Goal: Task Accomplishment & Management: Manage account settings

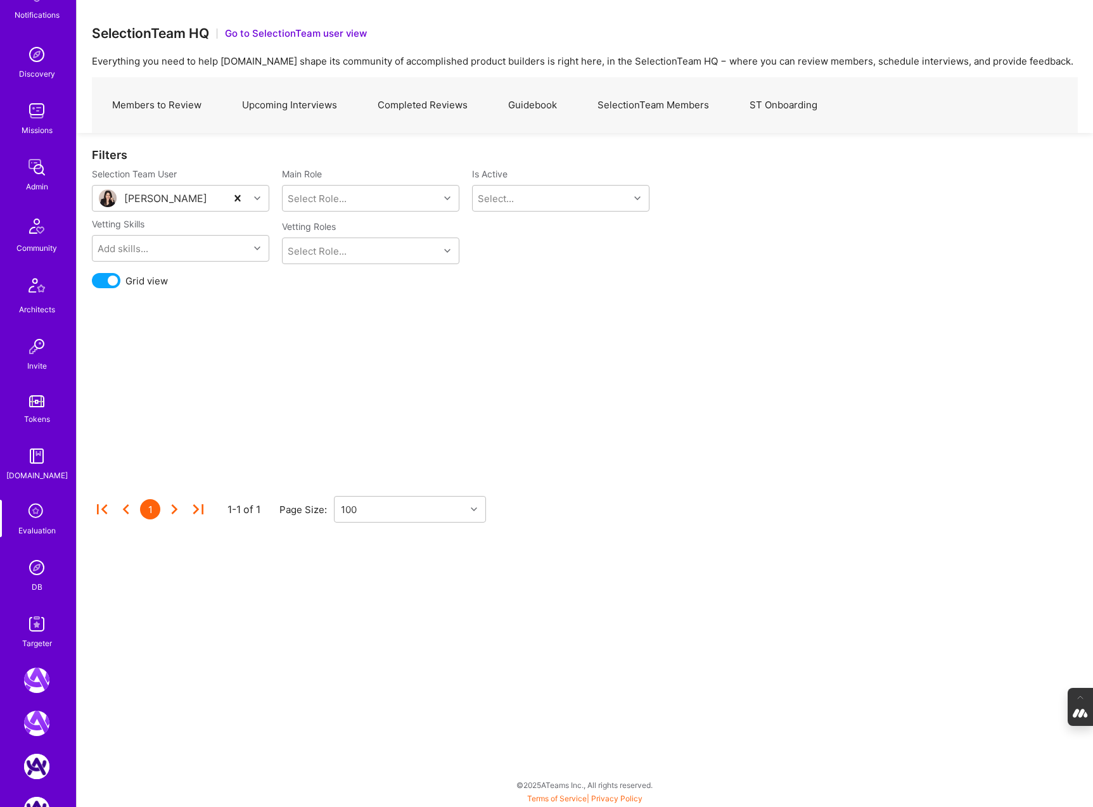
scroll to position [217, 0]
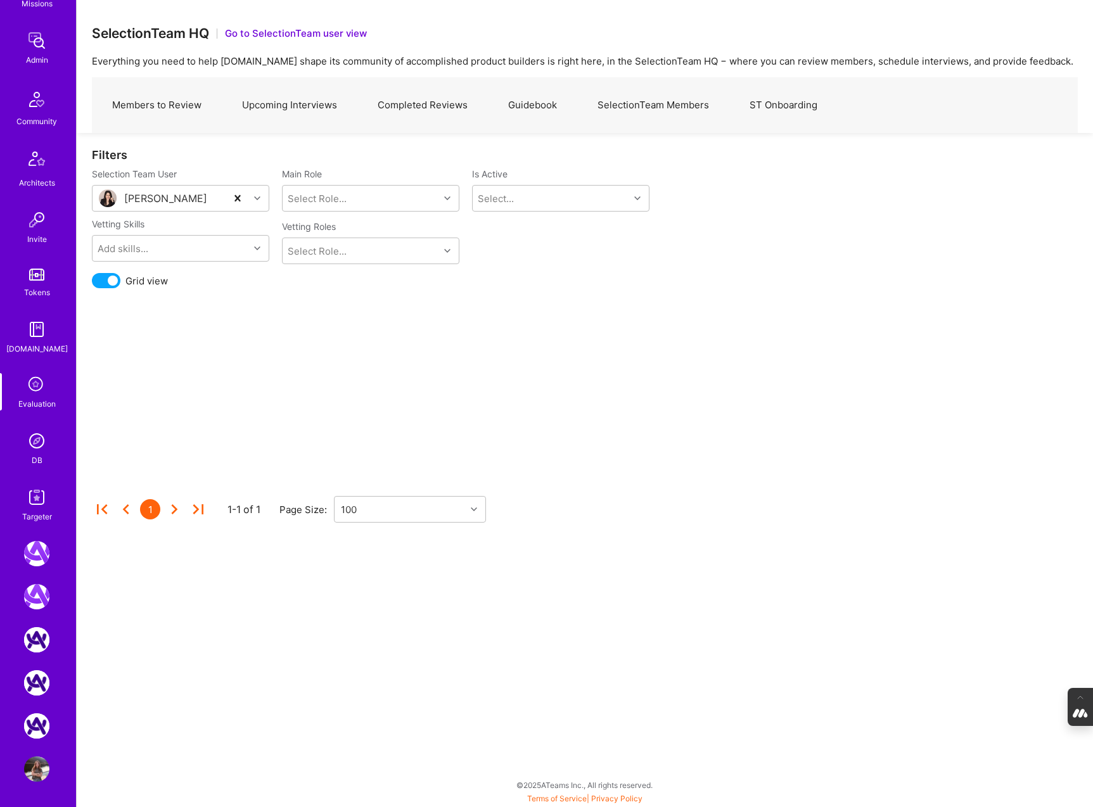
click at [42, 777] on img at bounding box center [36, 768] width 25 height 25
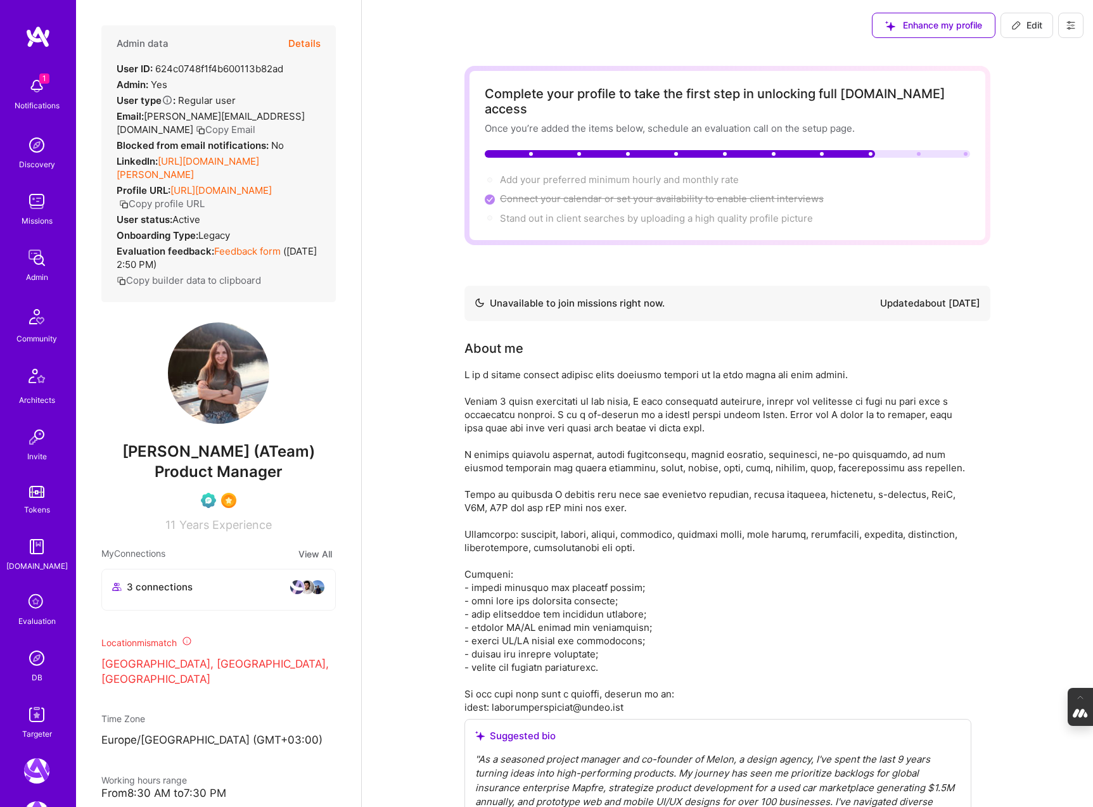
click at [308, 42] on button "Details" at bounding box center [304, 43] width 32 height 37
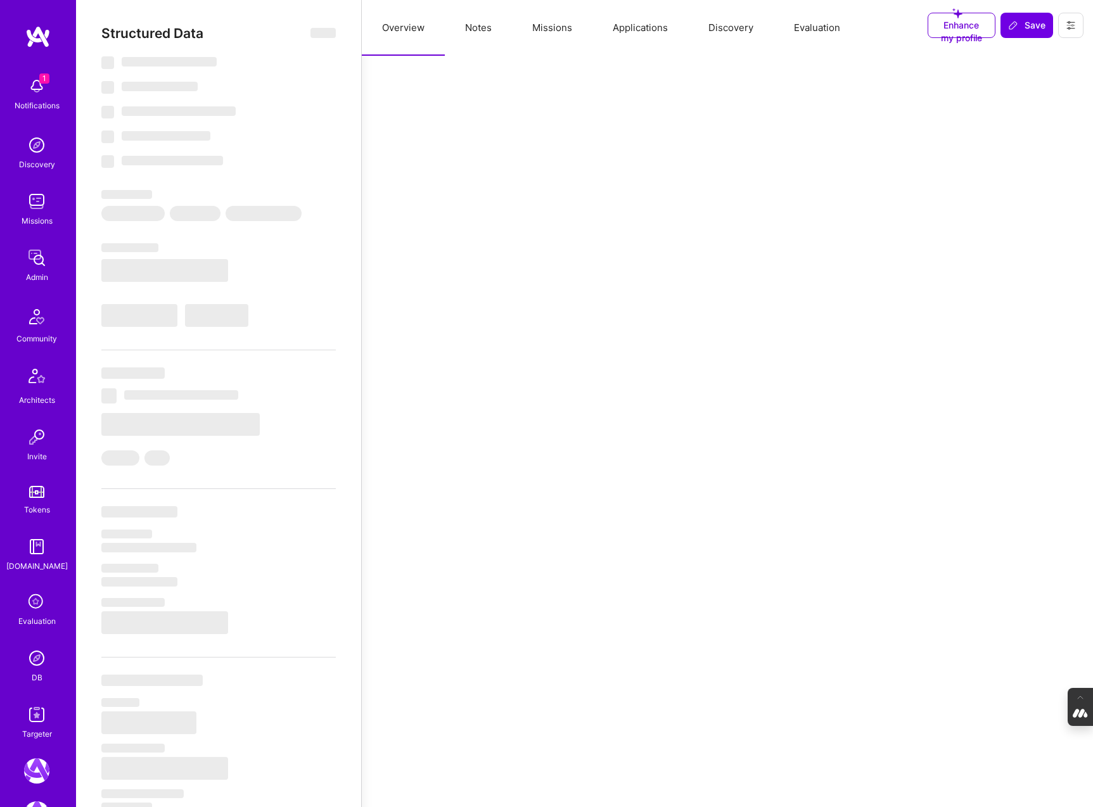
select select "Not Available"
select select "1 Month"
select select "Verified"
select select "UA"
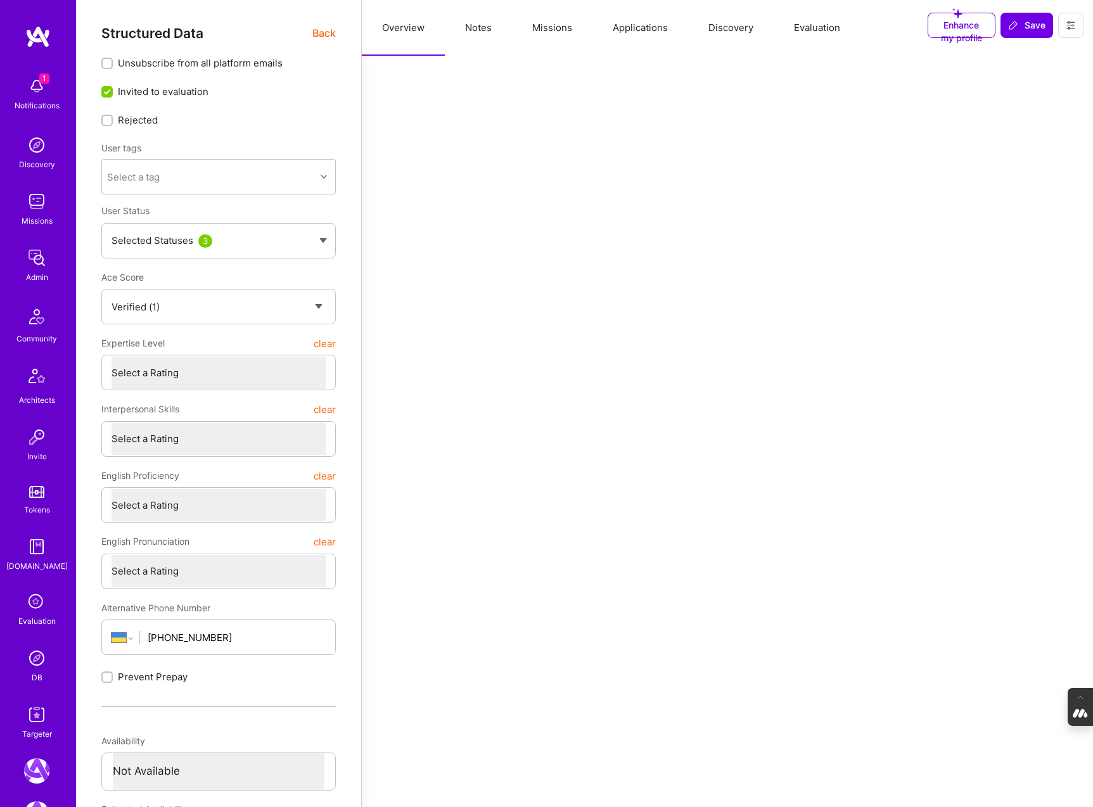
click at [809, 29] on button "Evaluation" at bounding box center [817, 28] width 87 height 56
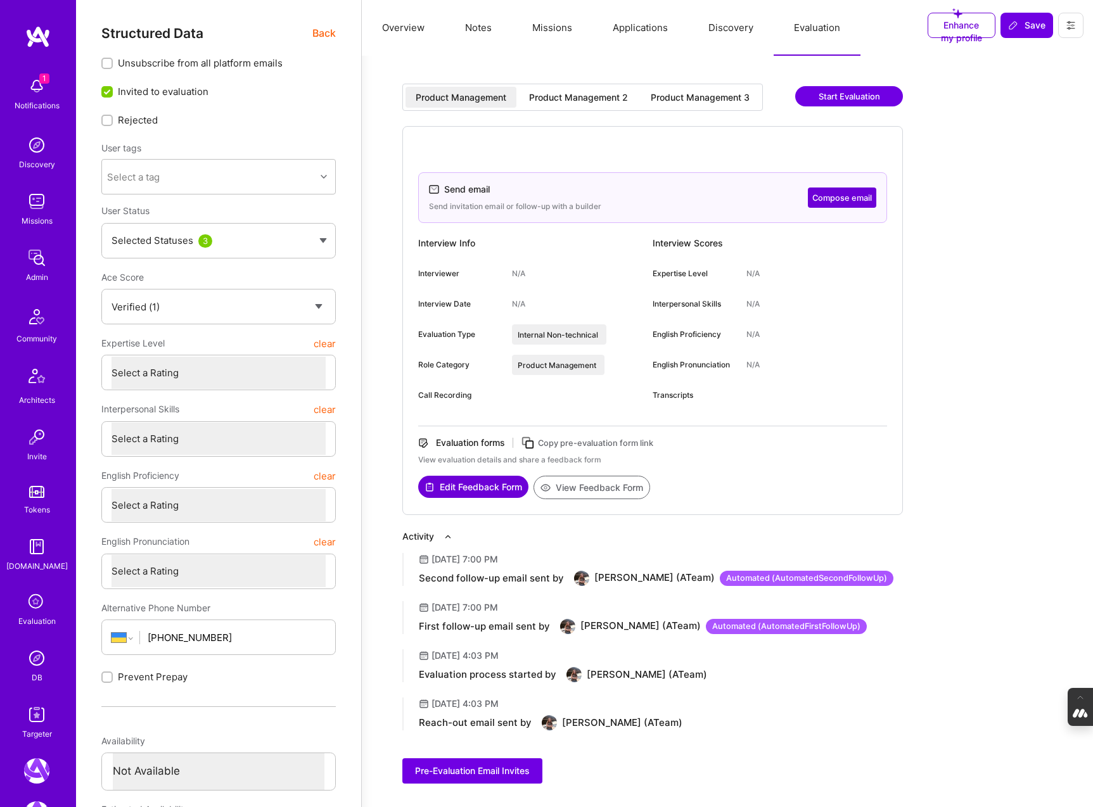
click at [583, 95] on div "Product Management 2" at bounding box center [578, 97] width 99 height 13
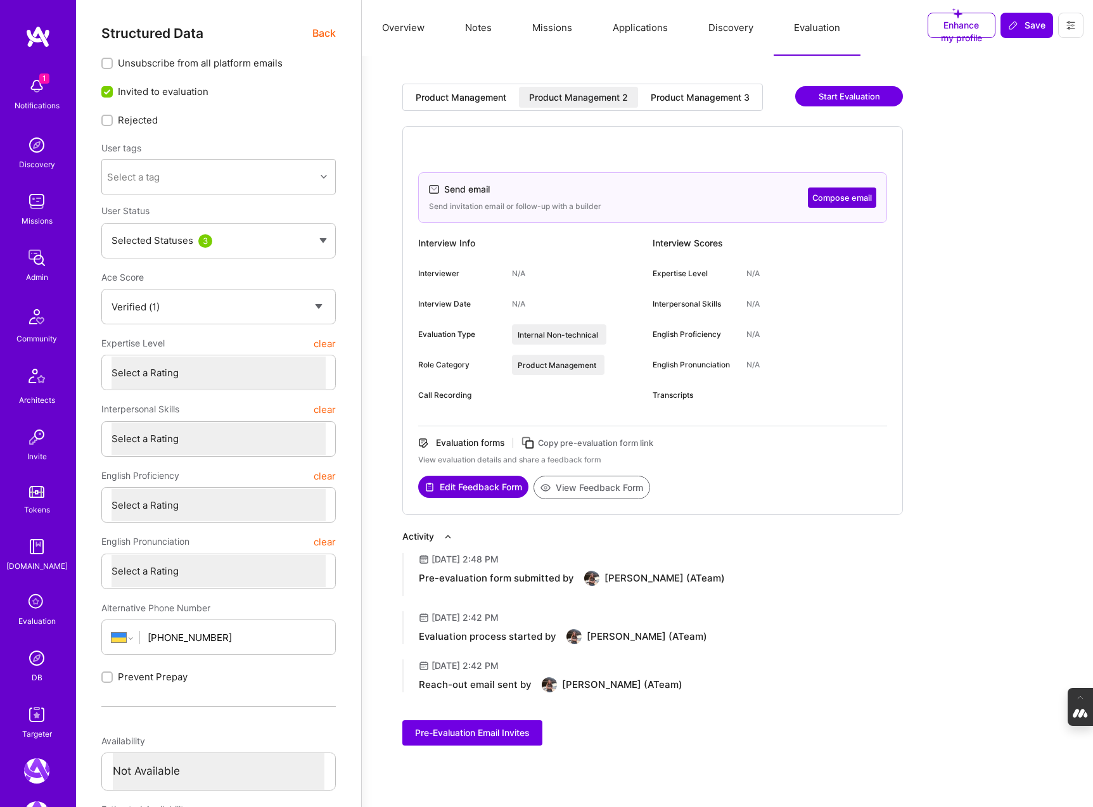
click at [1079, 30] on button at bounding box center [1070, 25] width 25 height 25
click at [1000, 117] on button "Settings" at bounding box center [1024, 119] width 117 height 32
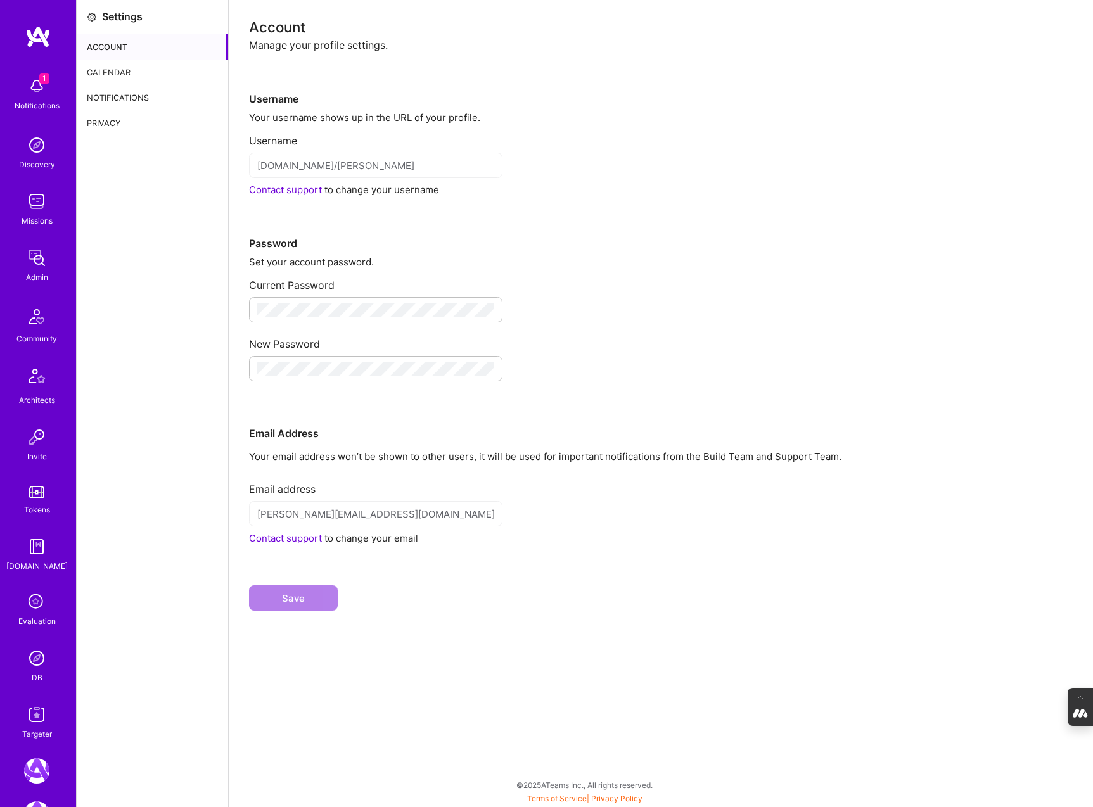
click at [104, 65] on div "Calendar" at bounding box center [152, 72] width 151 height 25
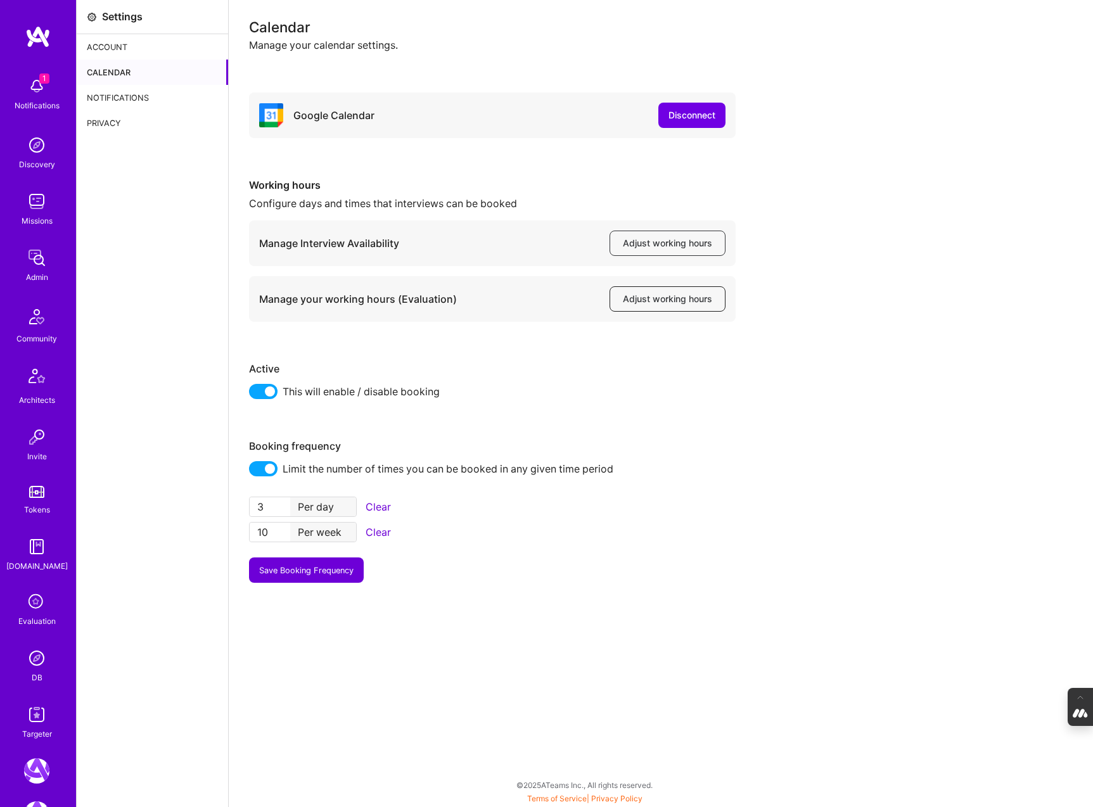
click at [667, 304] on span "Adjust working hours" at bounding box center [667, 299] width 89 height 13
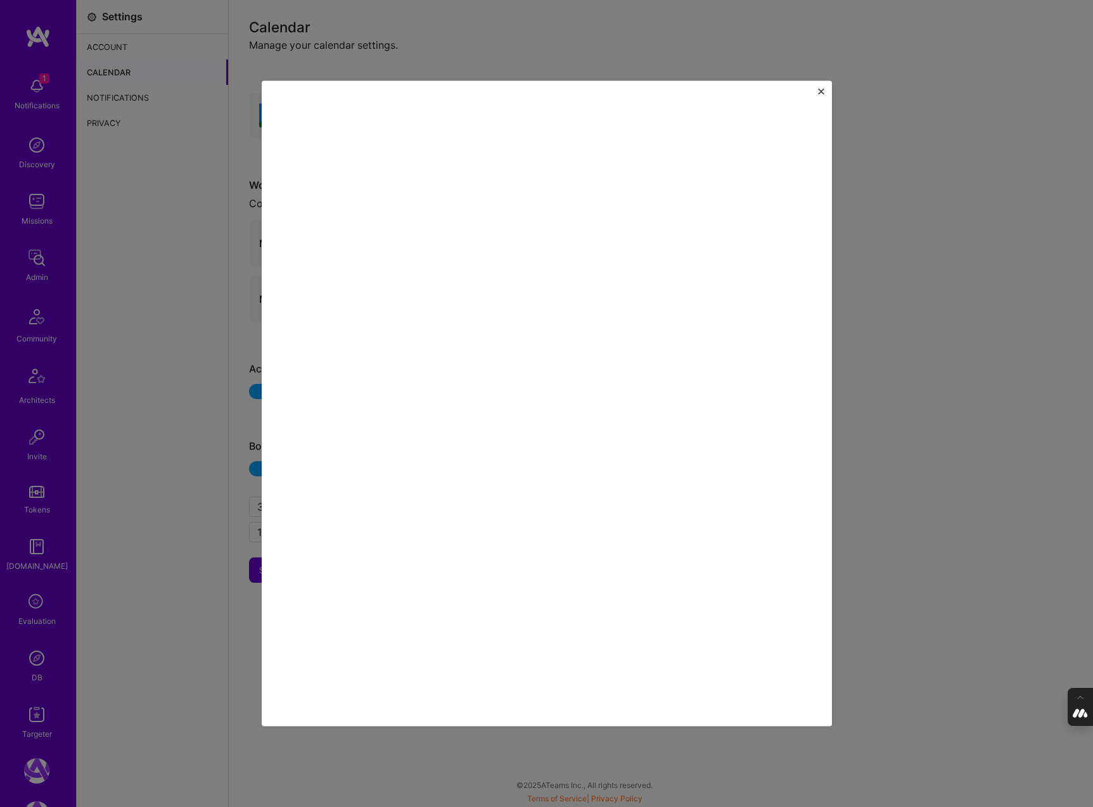
click at [960, 505] on div at bounding box center [546, 403] width 1093 height 807
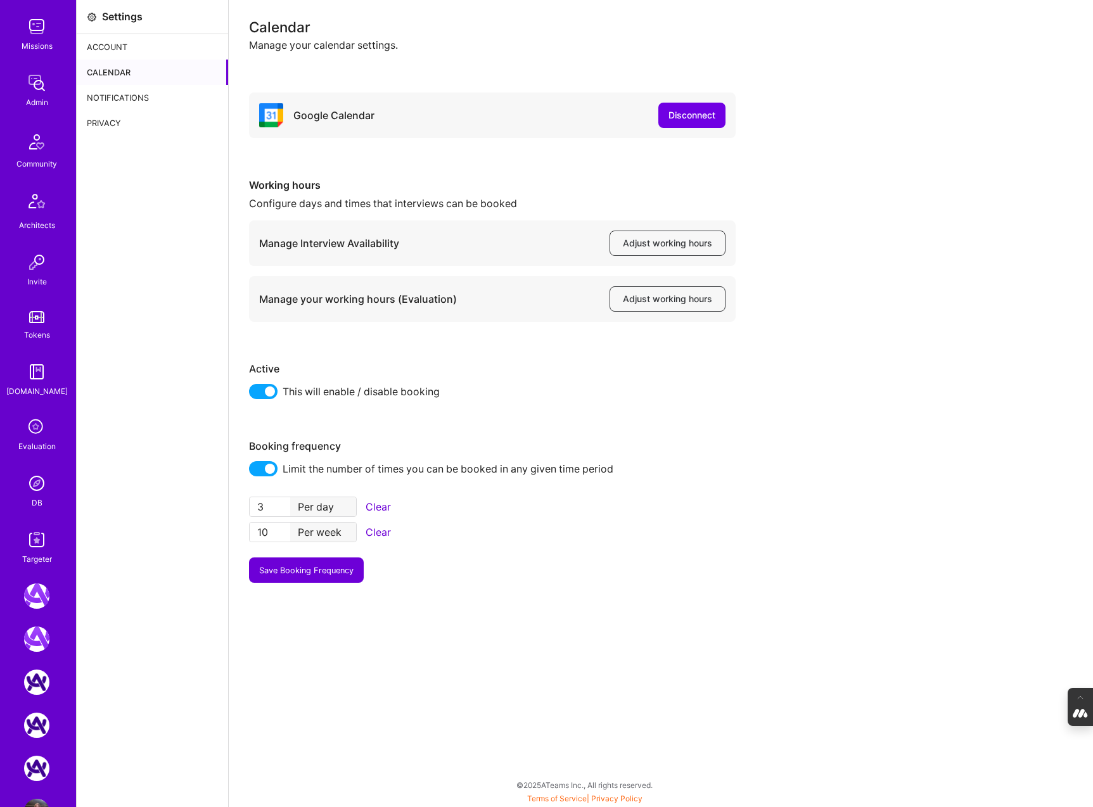
scroll to position [217, 0]
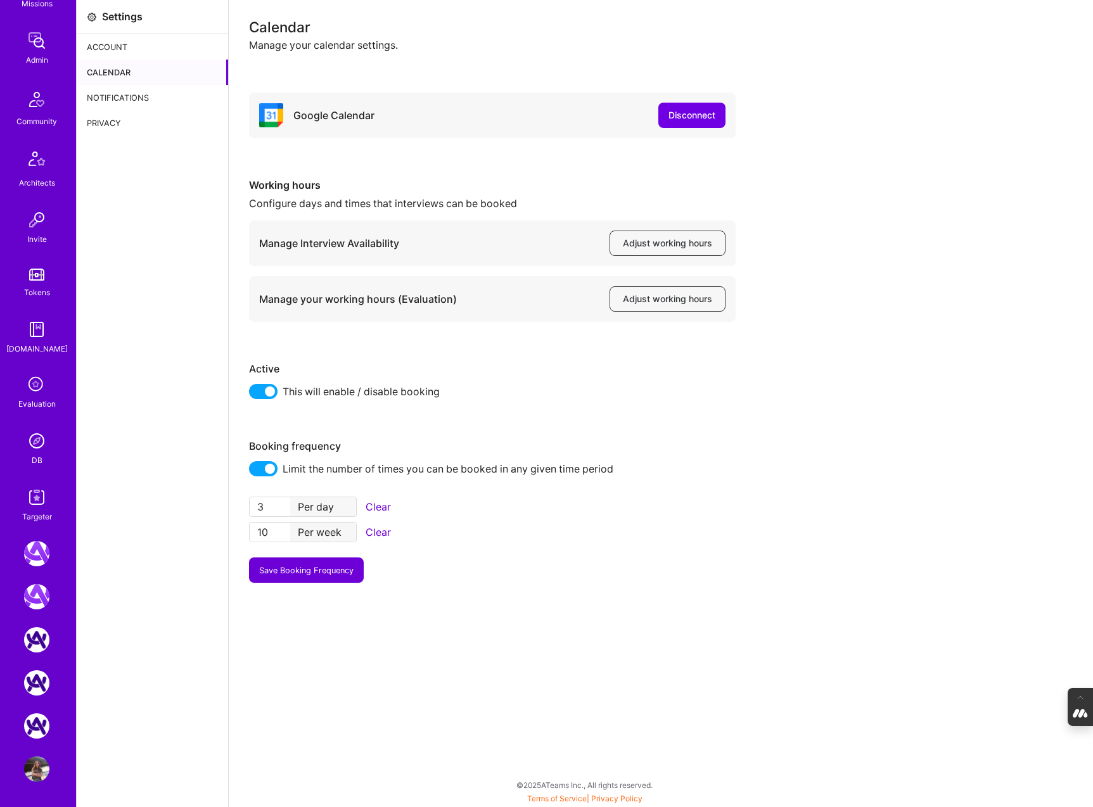
click at [37, 766] on img at bounding box center [36, 768] width 25 height 25
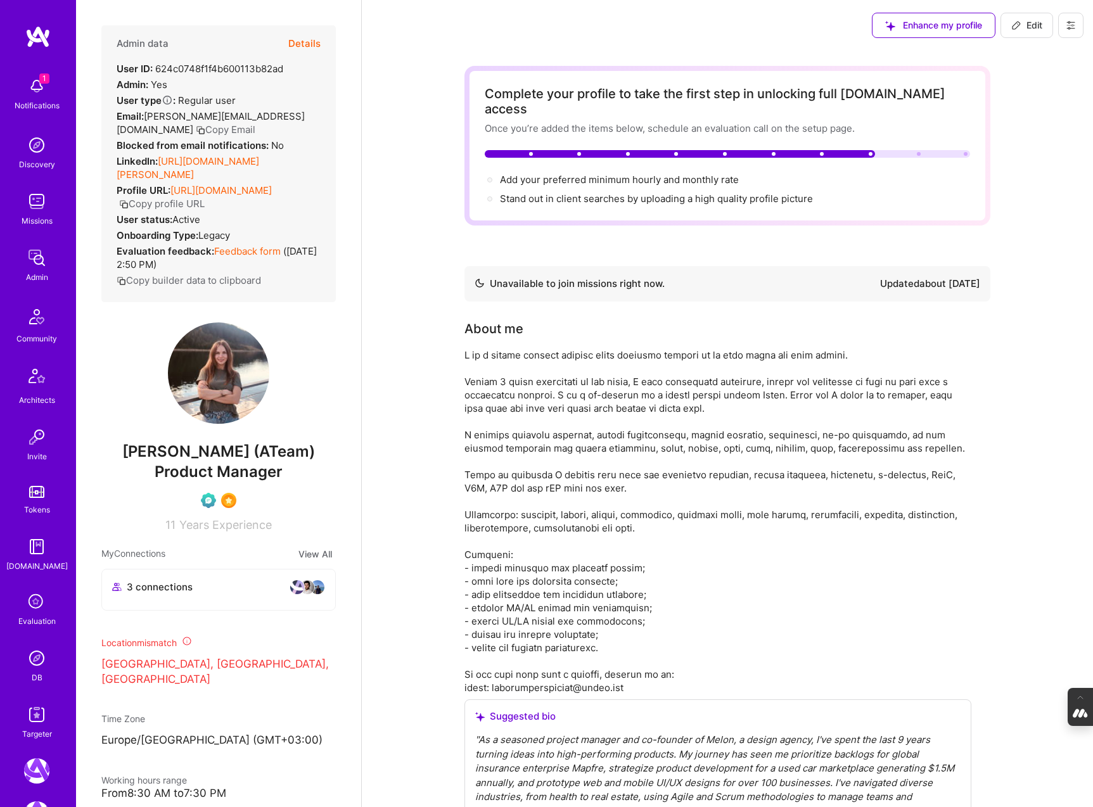
click at [315, 44] on button "Details" at bounding box center [304, 43] width 32 height 37
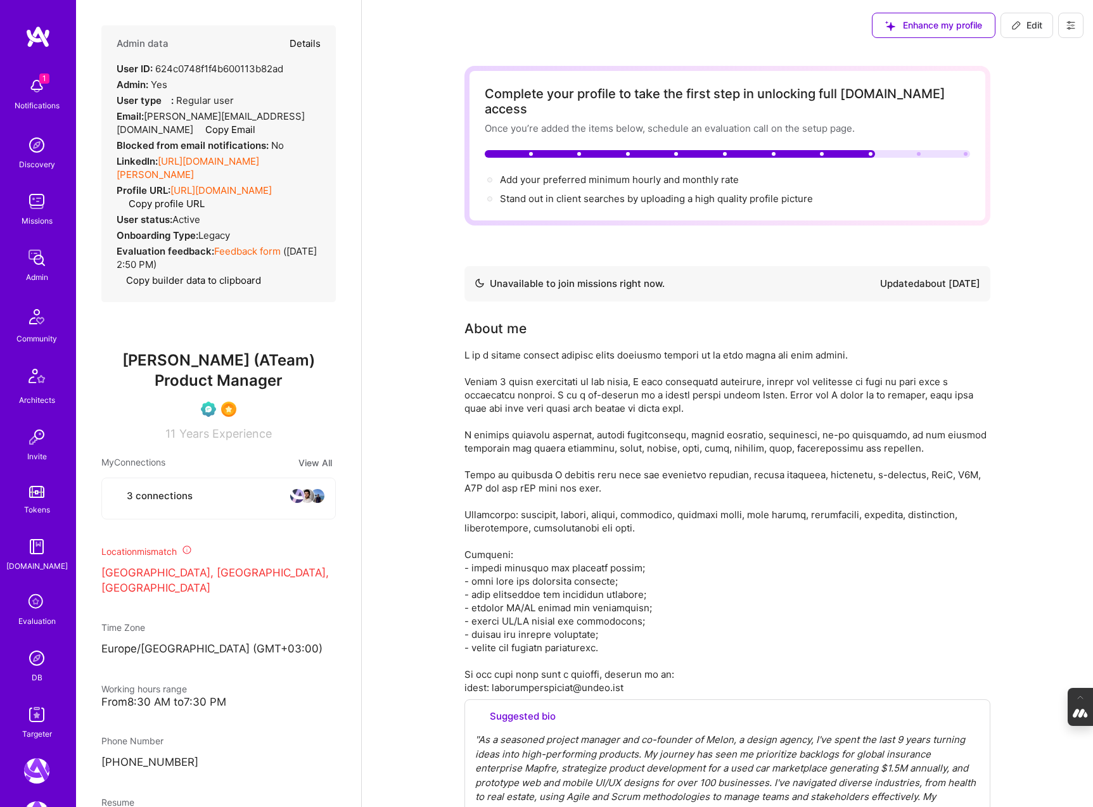
type textarea "x"
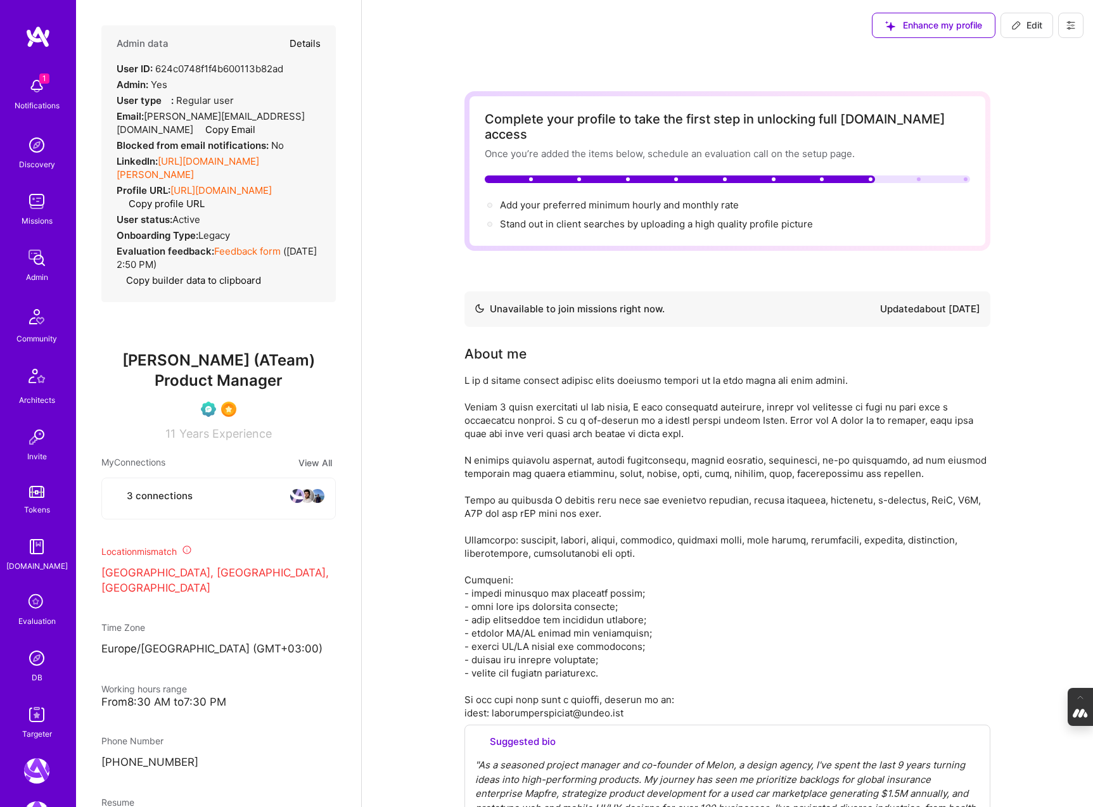
select select "Verified"
select select "UA"
select select "Not Available"
select select "1 Month"
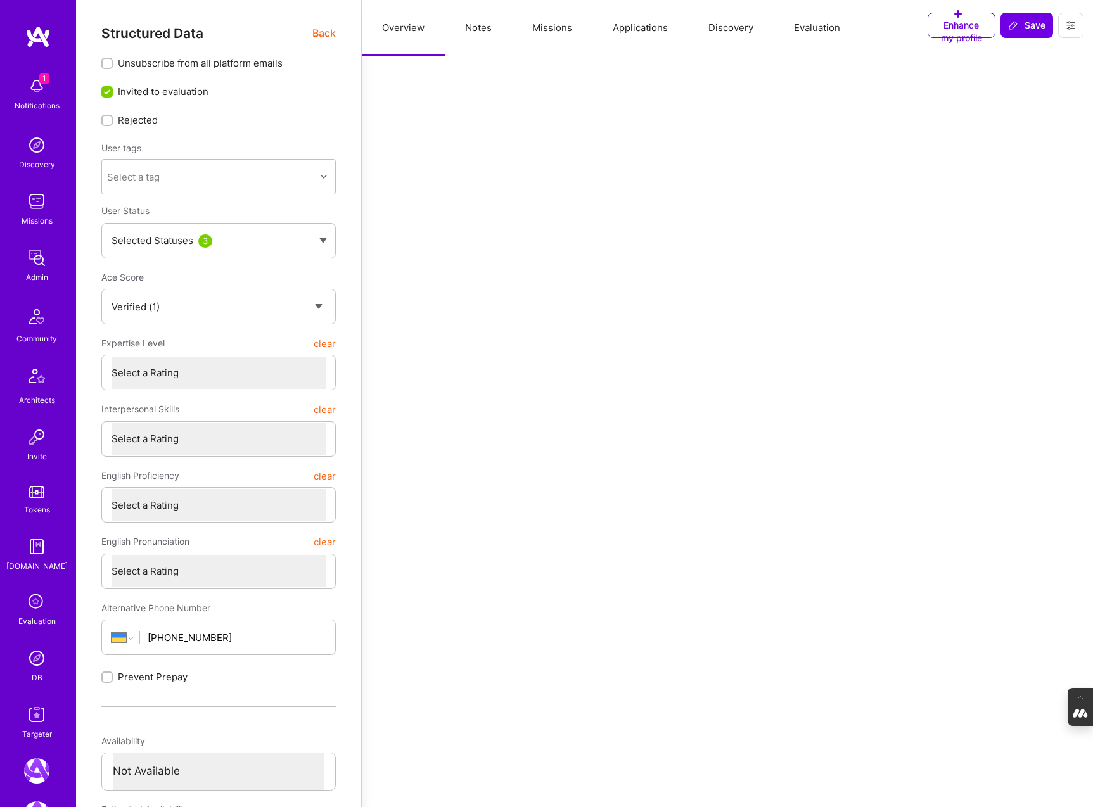
click at [815, 30] on button "Evaluation" at bounding box center [817, 28] width 87 height 56
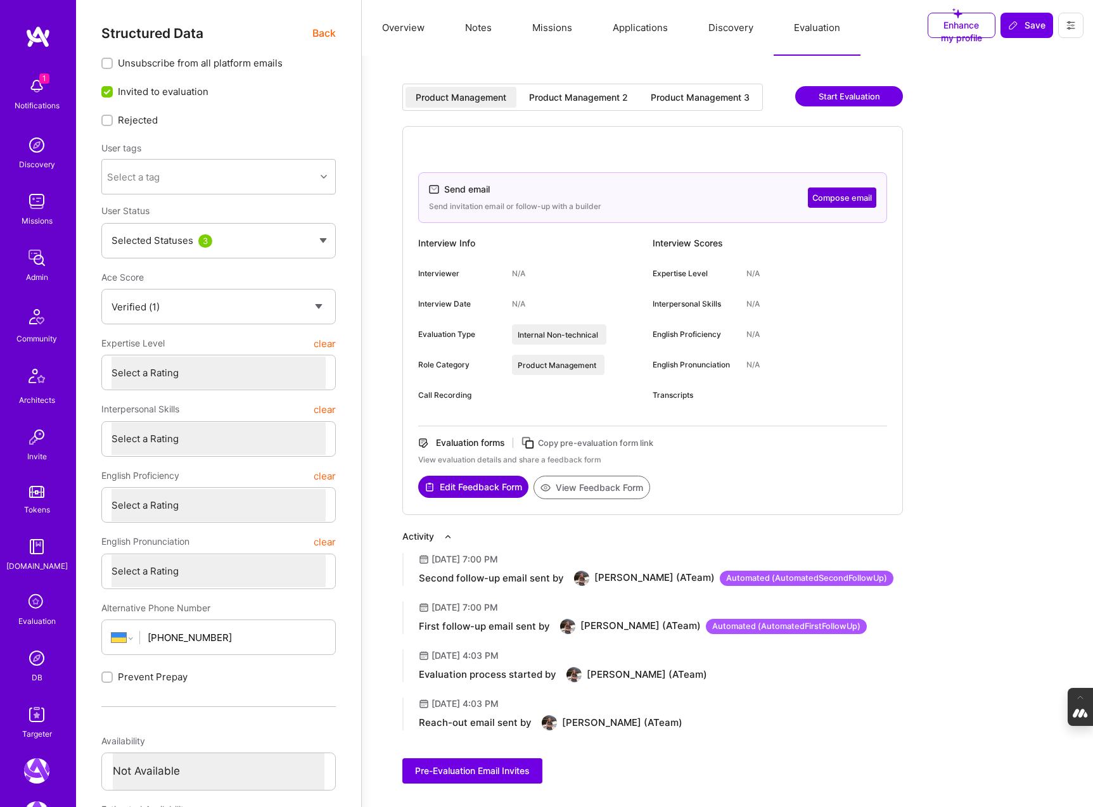
click at [599, 96] on div "Product Management 2" at bounding box center [578, 97] width 99 height 13
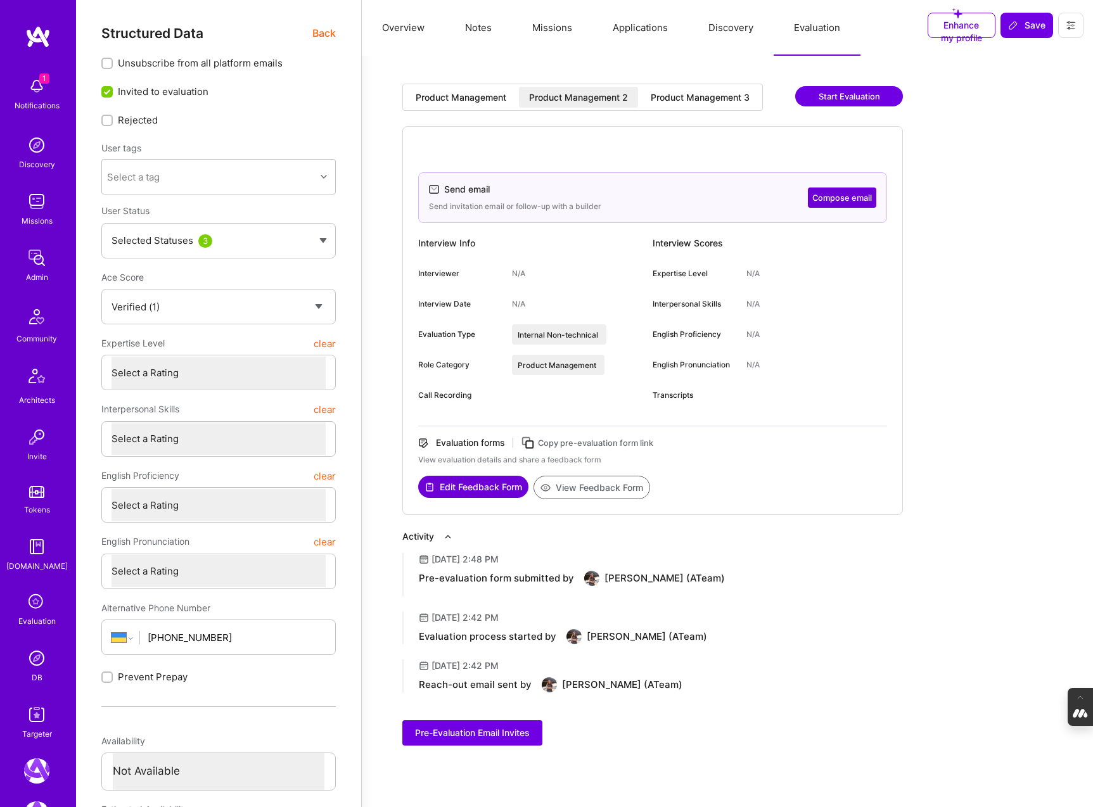
click at [532, 442] on icon at bounding box center [528, 443] width 15 height 15
click at [530, 440] on icon at bounding box center [528, 443] width 15 height 15
type textarea "x"
click at [1076, 22] on button at bounding box center [1070, 25] width 25 height 25
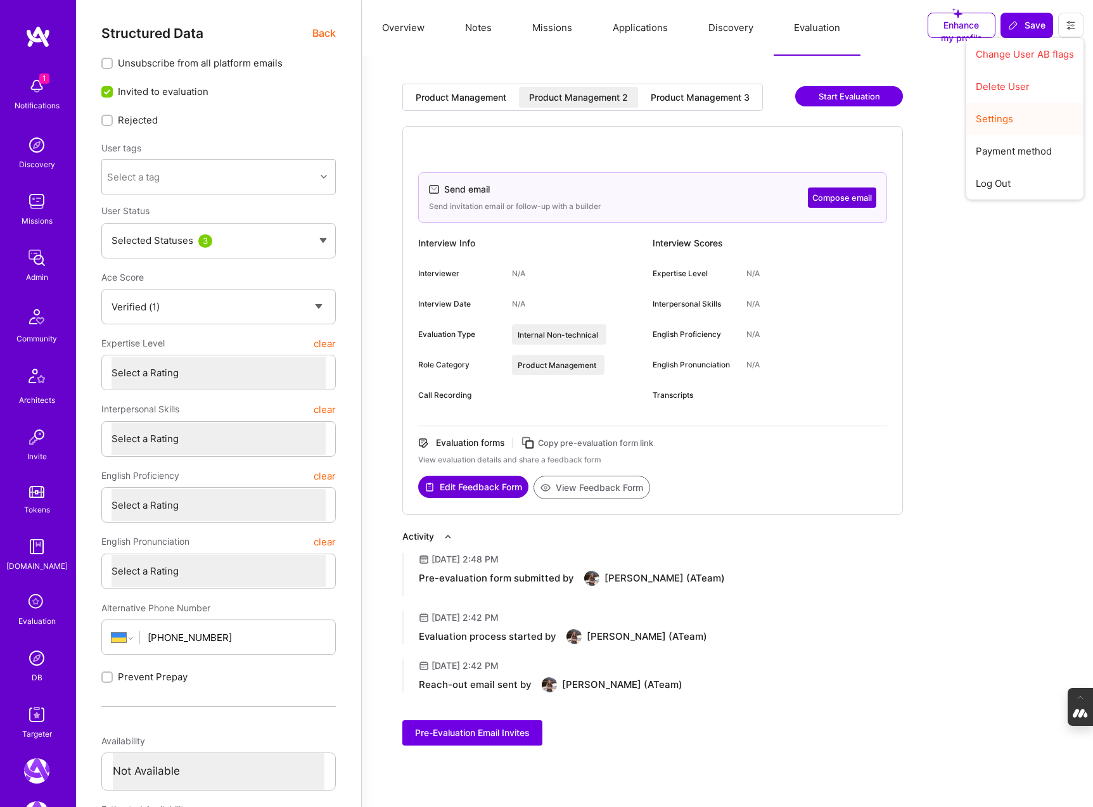
click at [997, 124] on button "Settings" at bounding box center [1024, 119] width 117 height 32
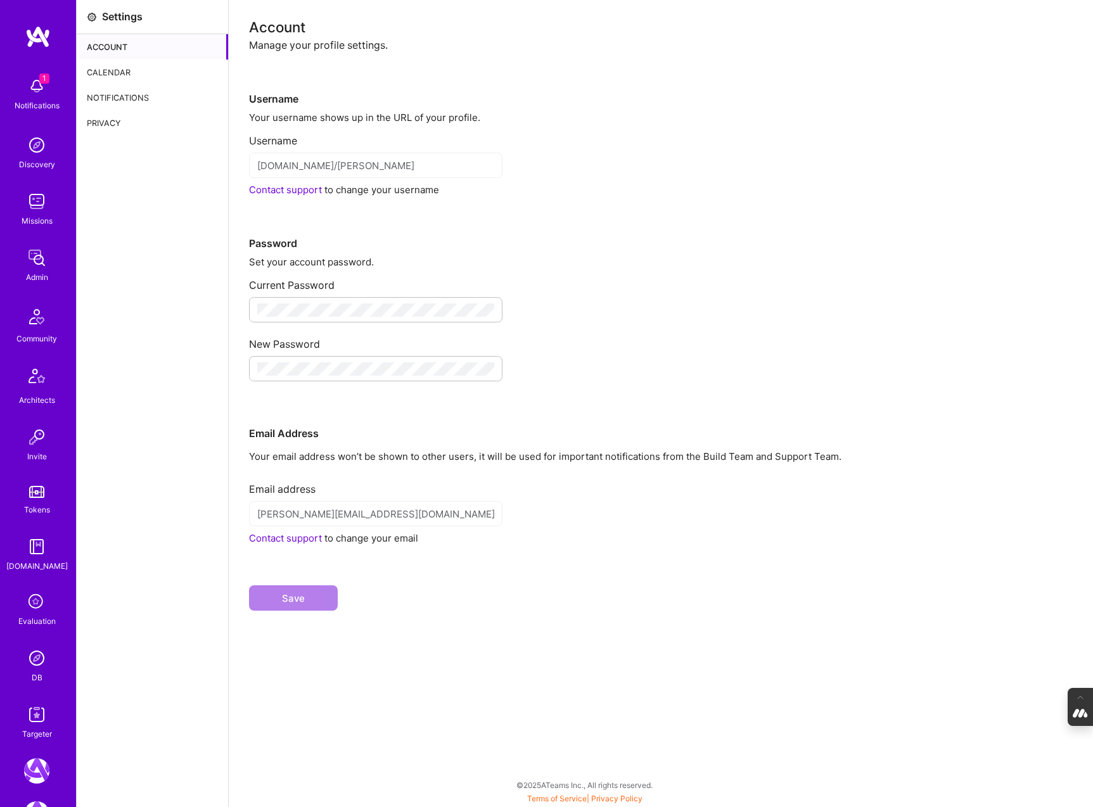
click at [116, 68] on div "Calendar" at bounding box center [152, 72] width 151 height 25
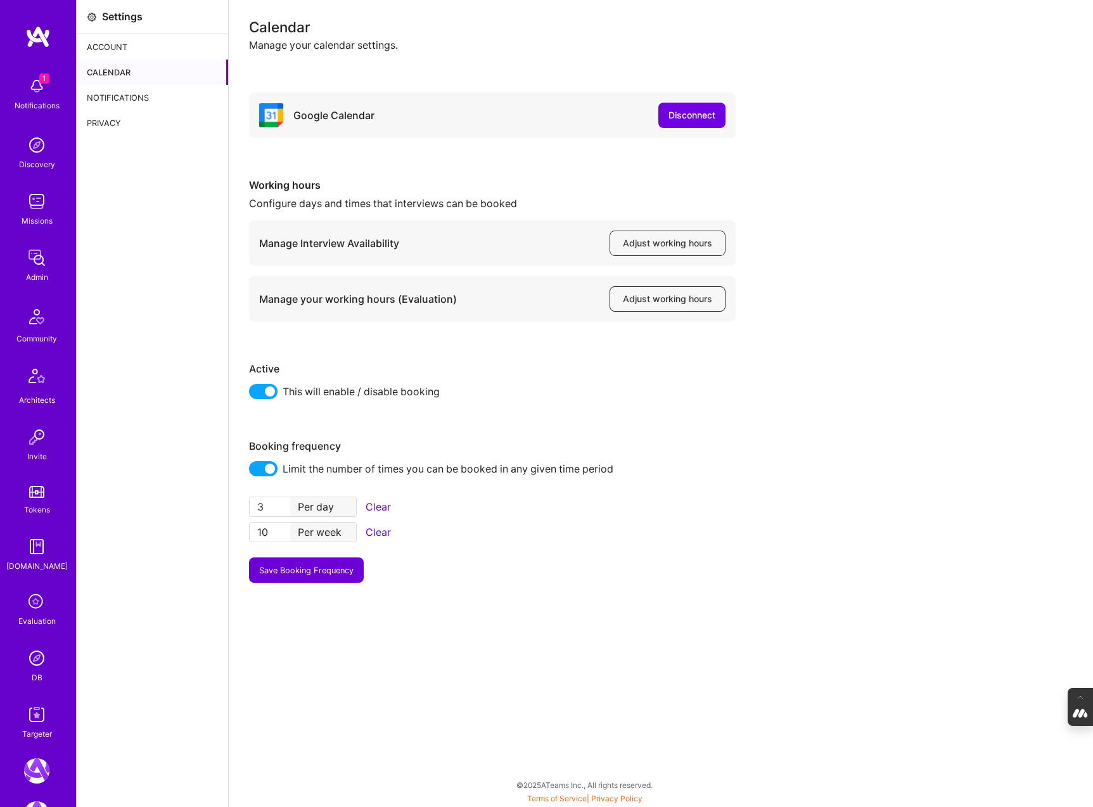
click at [653, 299] on span "Adjust working hours" at bounding box center [667, 299] width 89 height 13
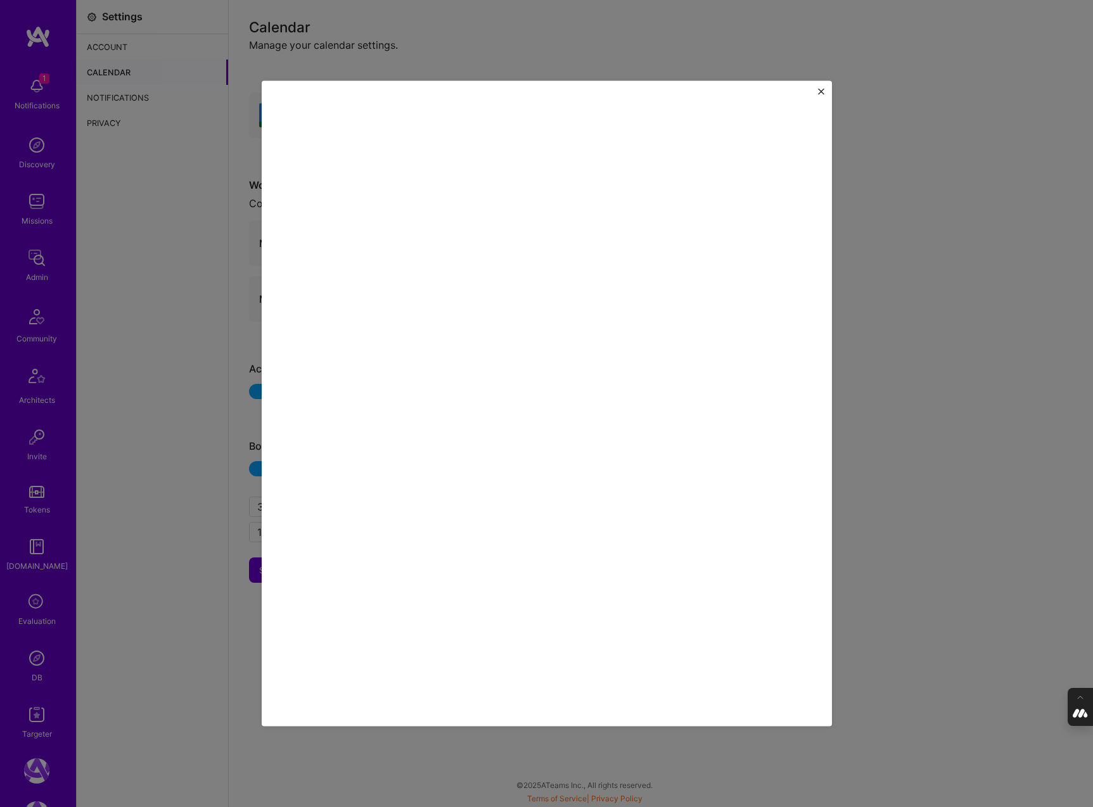
click at [822, 90] on img "Close" at bounding box center [821, 91] width 6 height 6
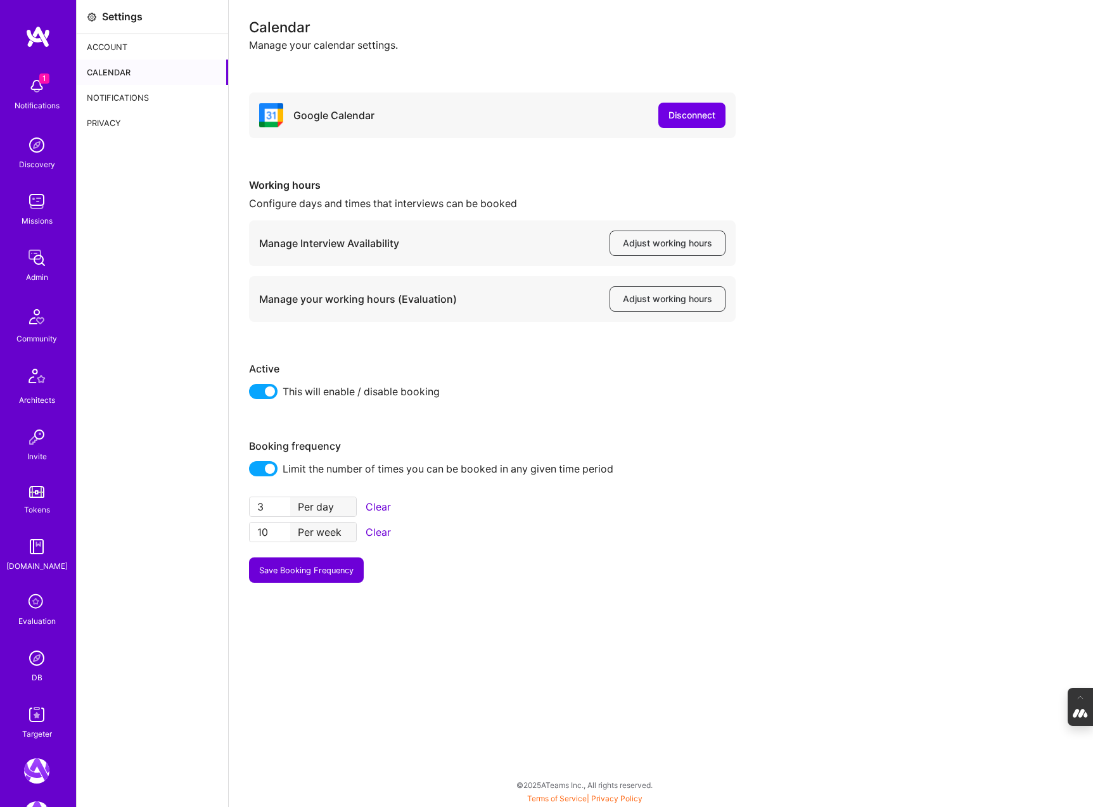
click at [35, 92] on img at bounding box center [36, 85] width 25 height 25
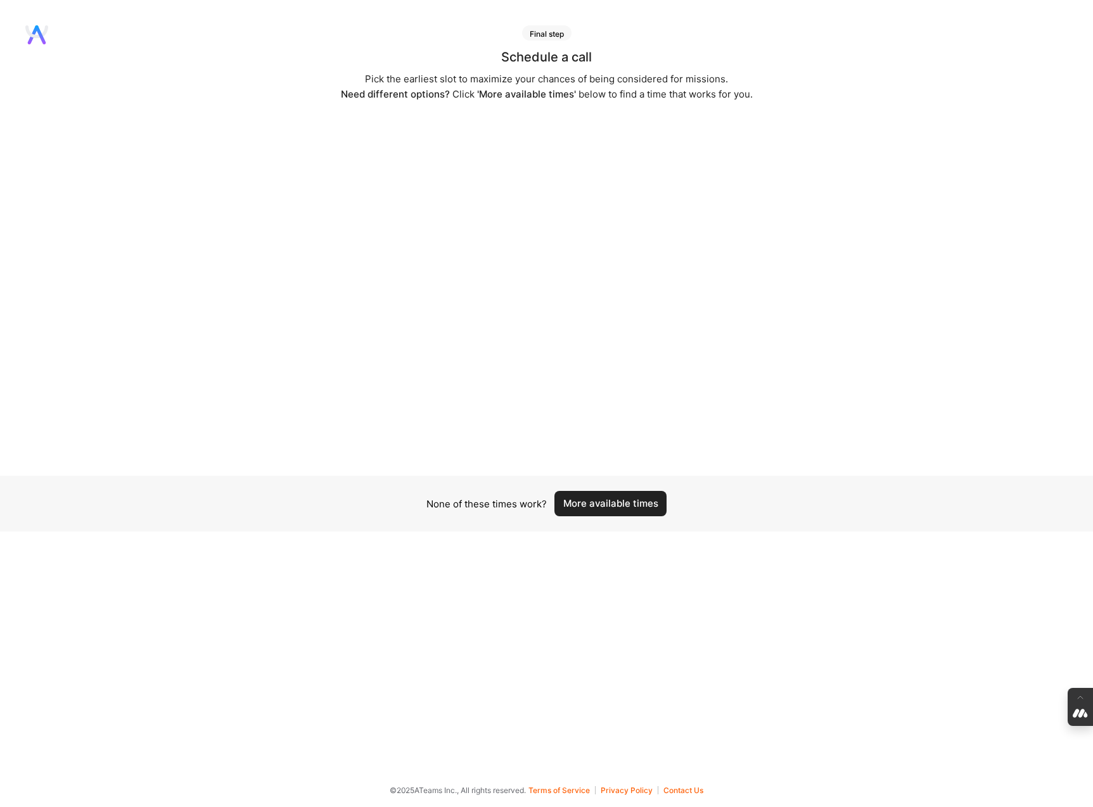
click at [618, 501] on button "More available times" at bounding box center [610, 503] width 112 height 25
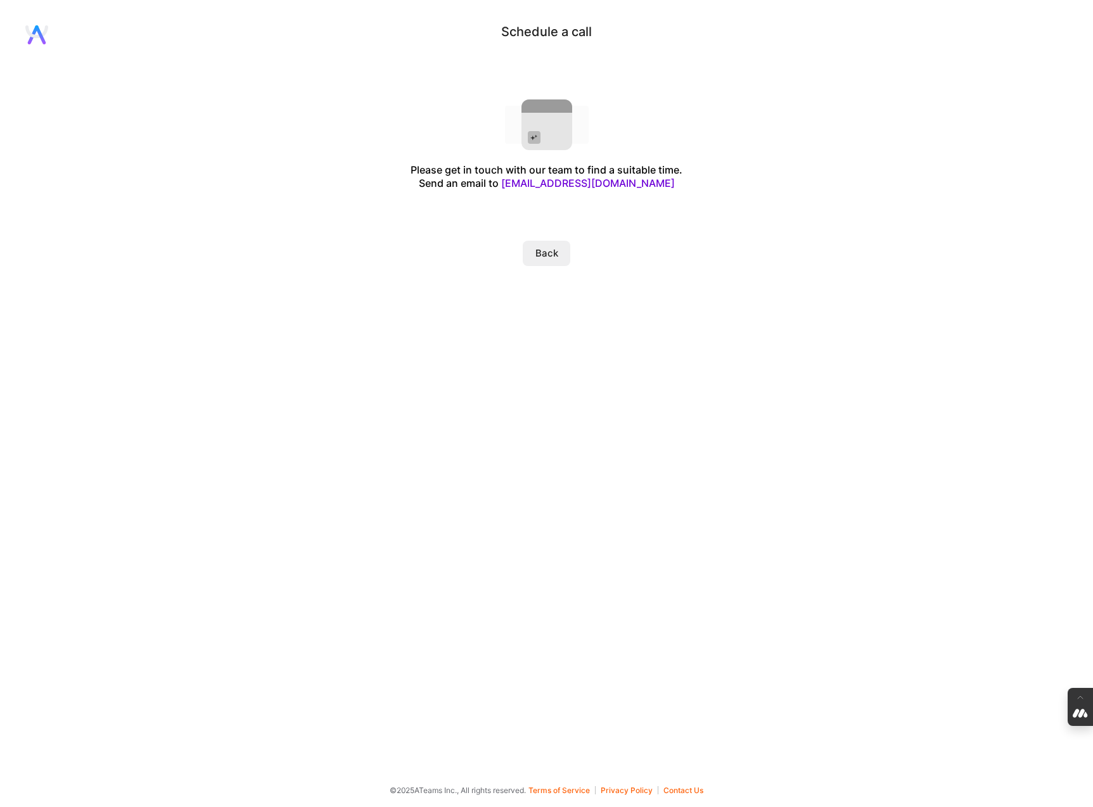
click at [544, 257] on button "Back" at bounding box center [547, 253] width 48 height 25
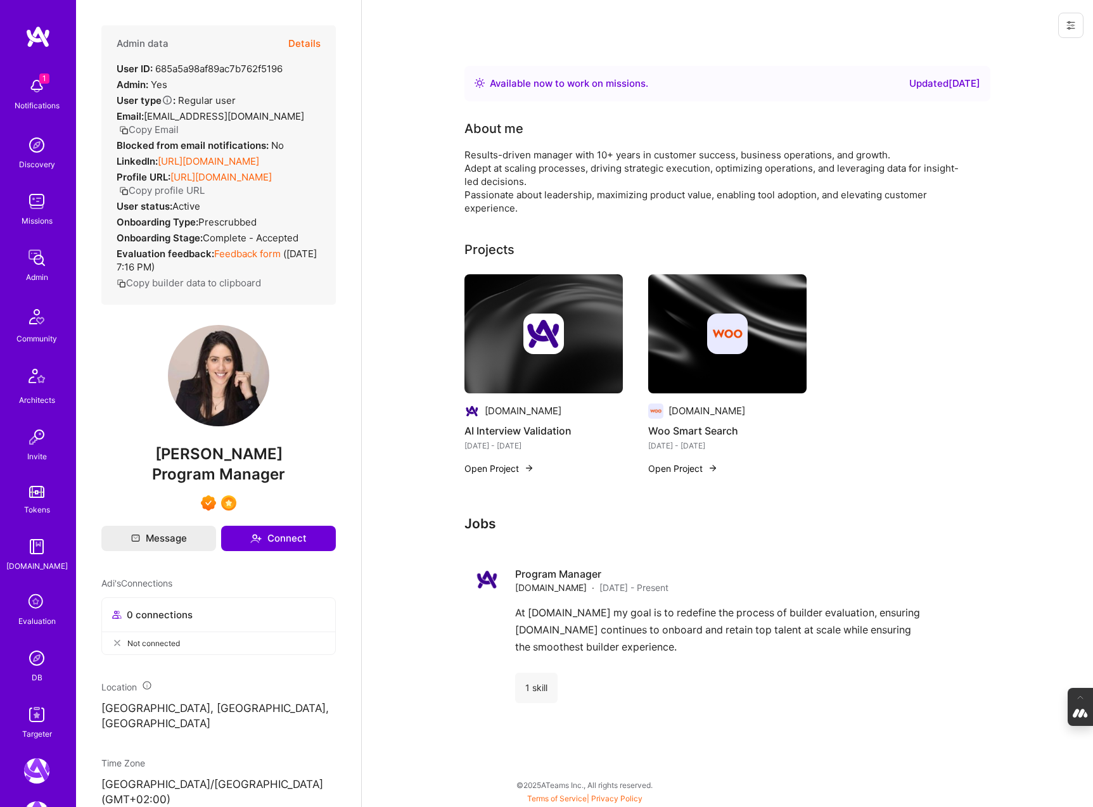
click at [1073, 25] on icon at bounding box center [1071, 26] width 8 height 2
click at [1012, 56] on button "Login as Adi" at bounding box center [1024, 54] width 117 height 32
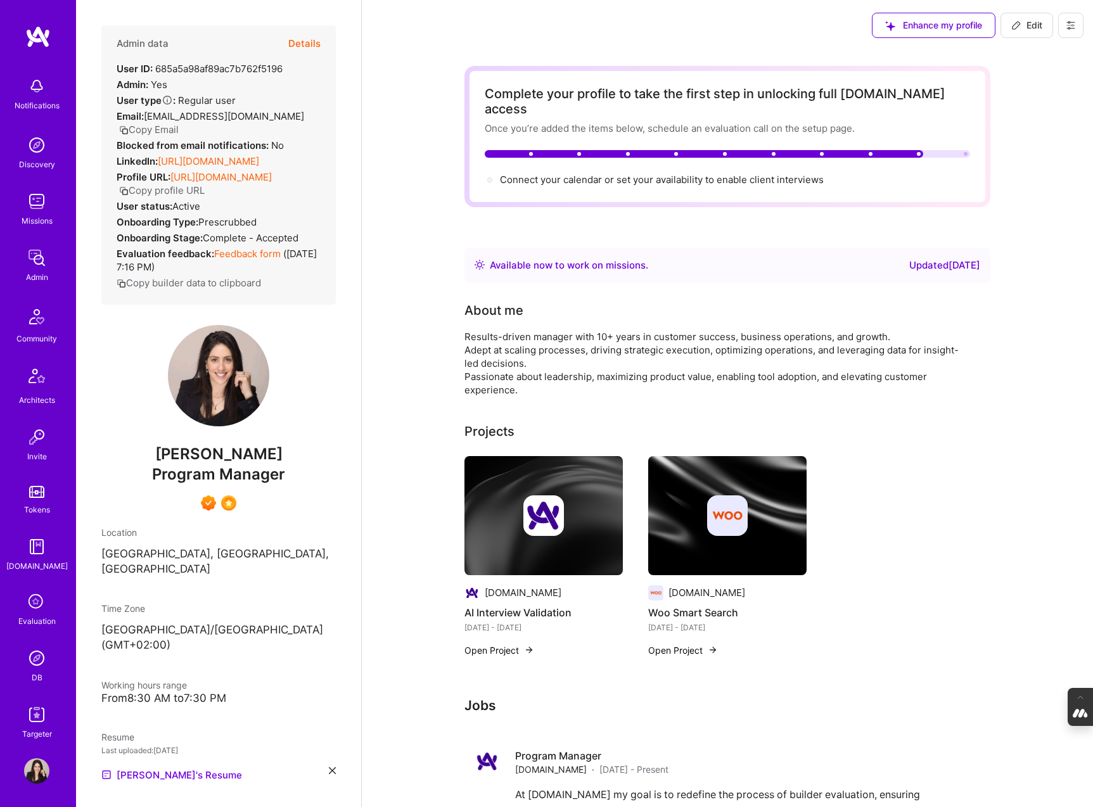
click at [1070, 20] on icon at bounding box center [1071, 25] width 10 height 10
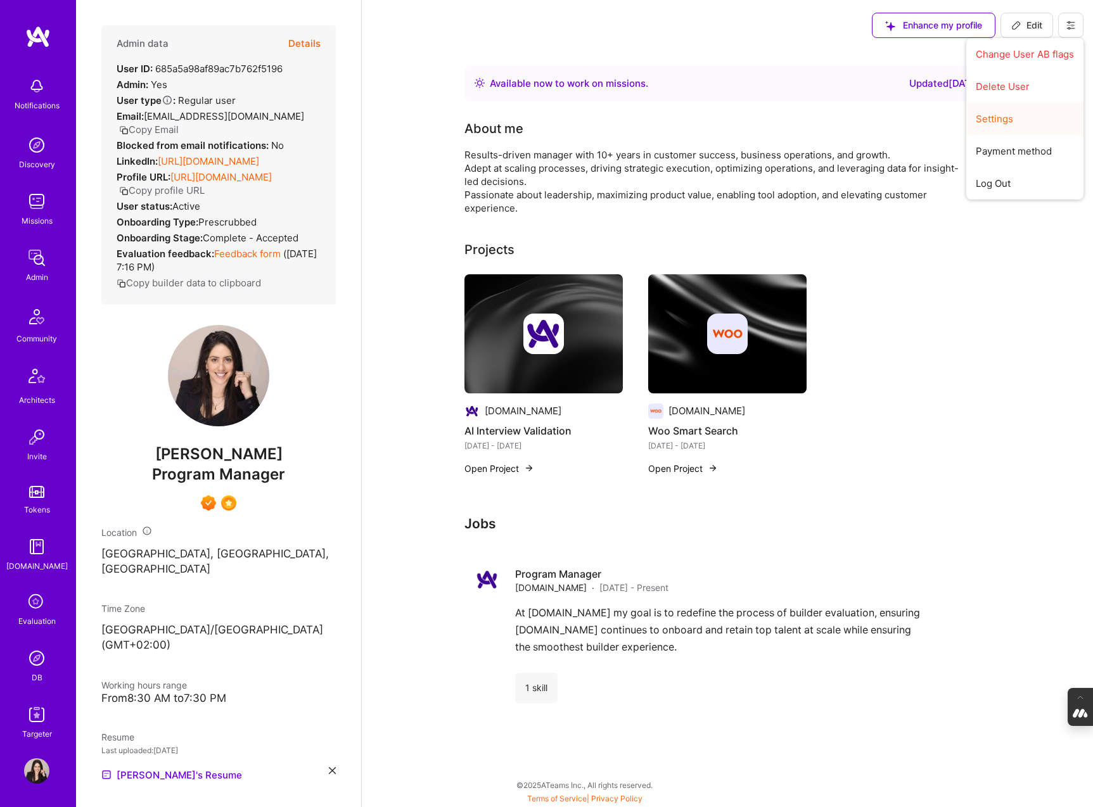
click at [995, 124] on button "Settings" at bounding box center [1024, 119] width 117 height 32
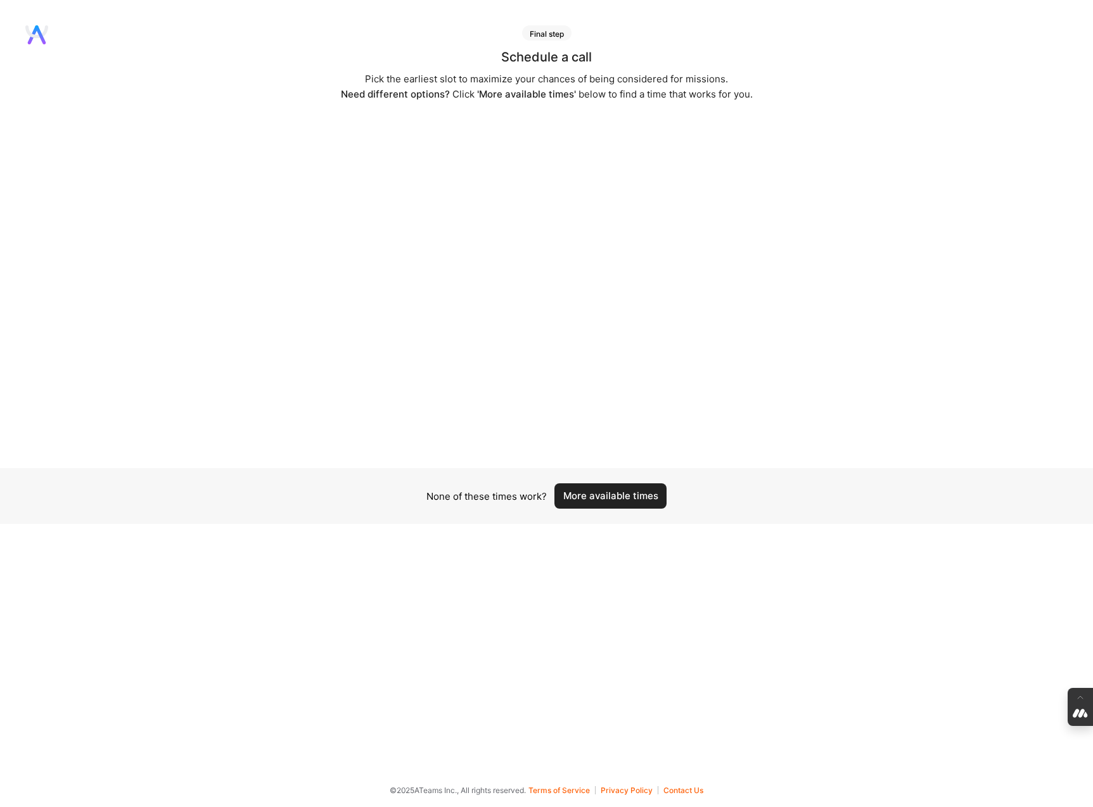
click at [583, 495] on button "More available times" at bounding box center [610, 495] width 112 height 25
click at [620, 494] on button "More available times" at bounding box center [610, 495] width 112 height 25
click at [623, 494] on button "More available times" at bounding box center [610, 495] width 112 height 25
click at [603, 505] on button "More available times" at bounding box center [610, 503] width 112 height 25
click at [601, 490] on button "More available times" at bounding box center [610, 495] width 112 height 25
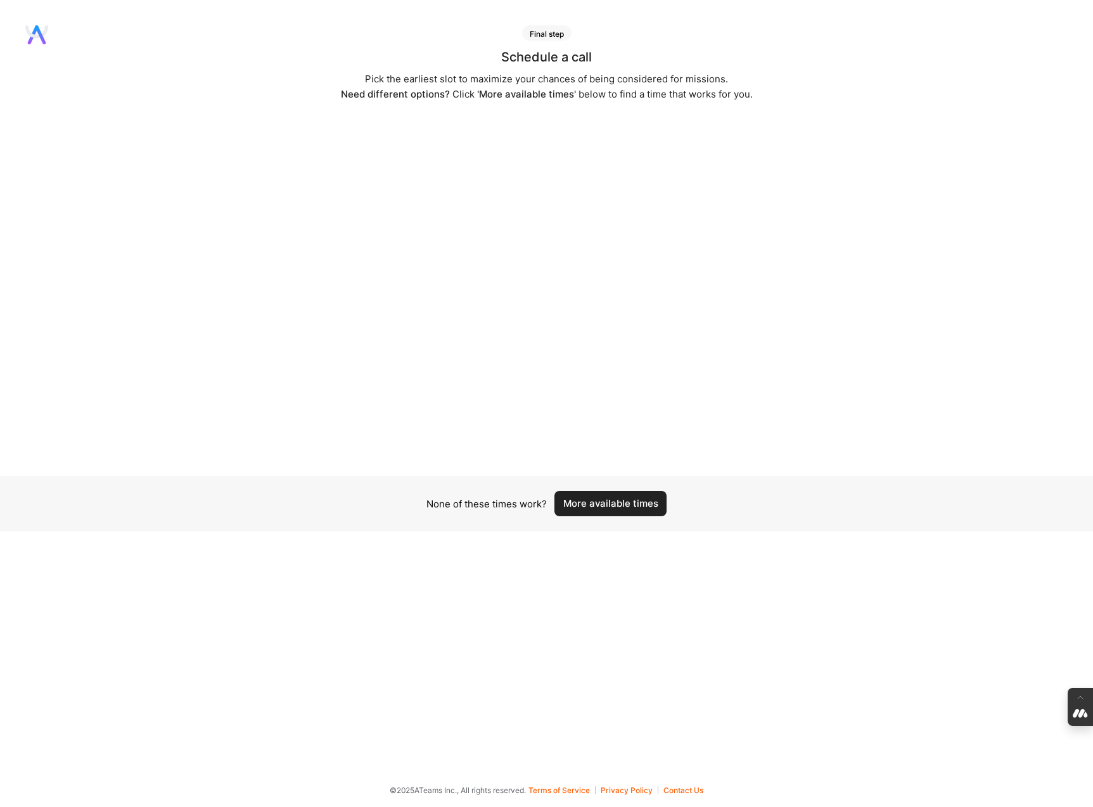
click at [615, 504] on button "More available times" at bounding box center [610, 503] width 112 height 25
click at [615, 497] on button "More available times" at bounding box center [610, 495] width 112 height 25
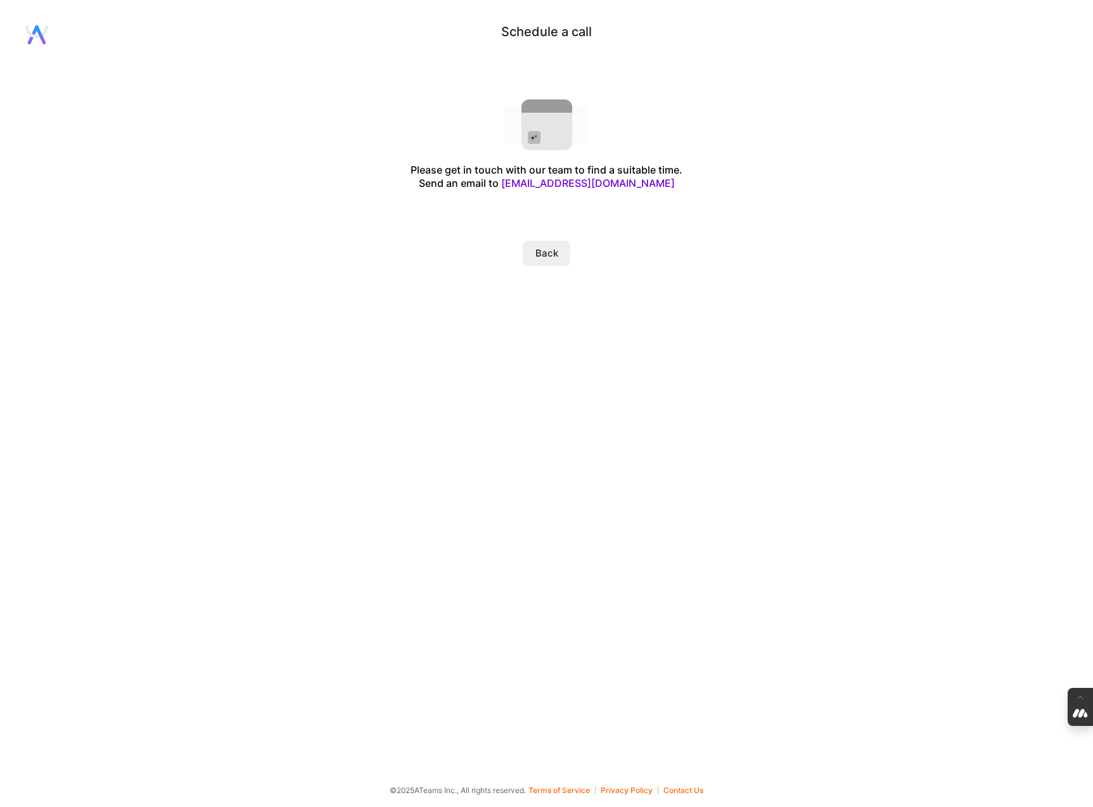
click at [546, 248] on button "Back" at bounding box center [547, 253] width 48 height 25
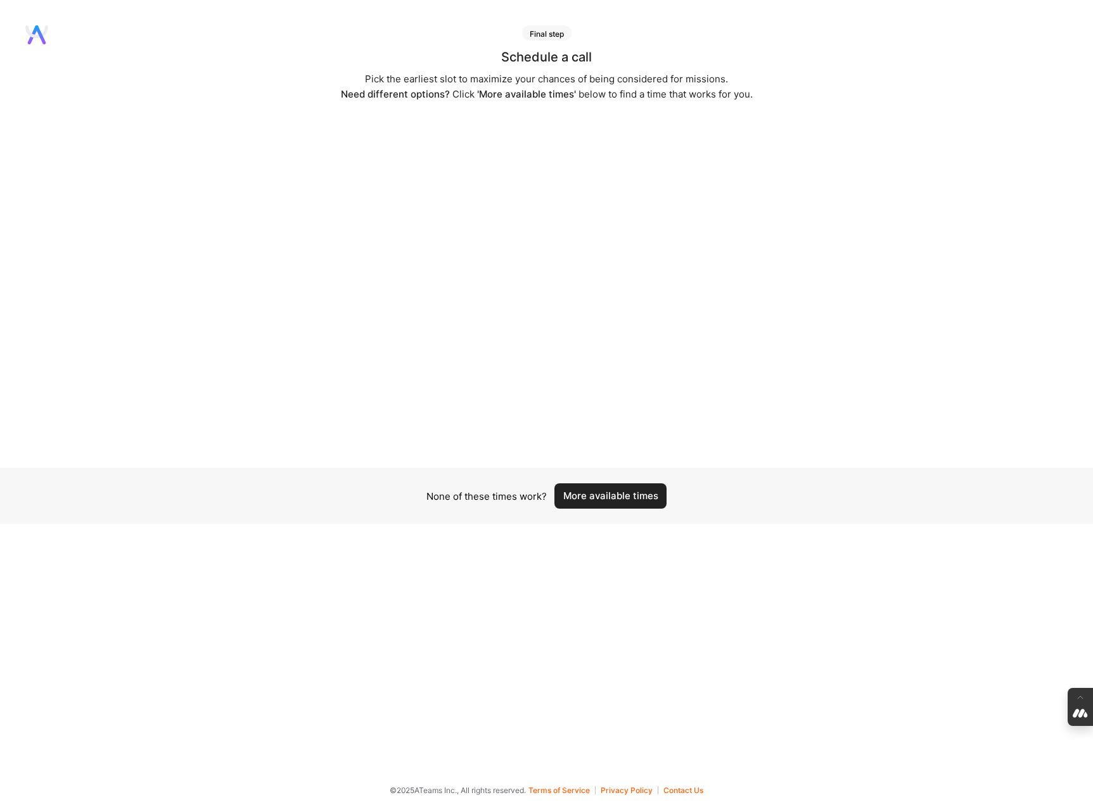
click at [628, 492] on button "More available times" at bounding box center [610, 495] width 112 height 25
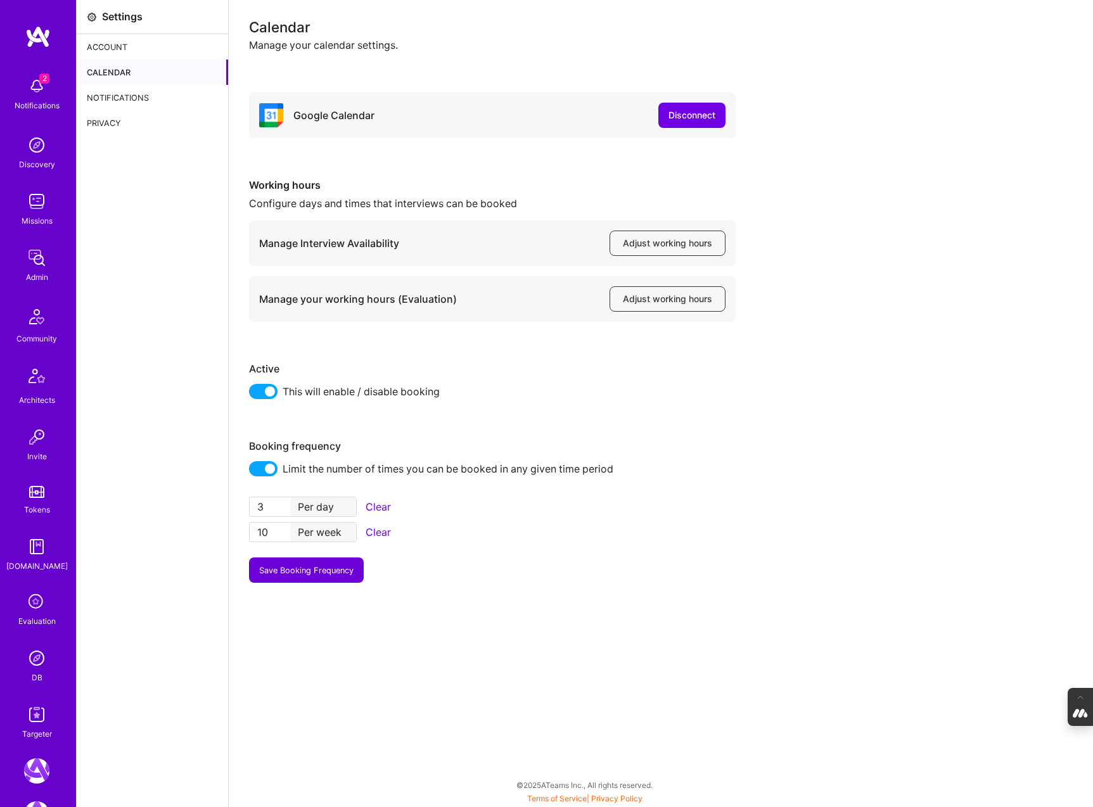
click at [32, 97] on img at bounding box center [36, 85] width 25 height 25
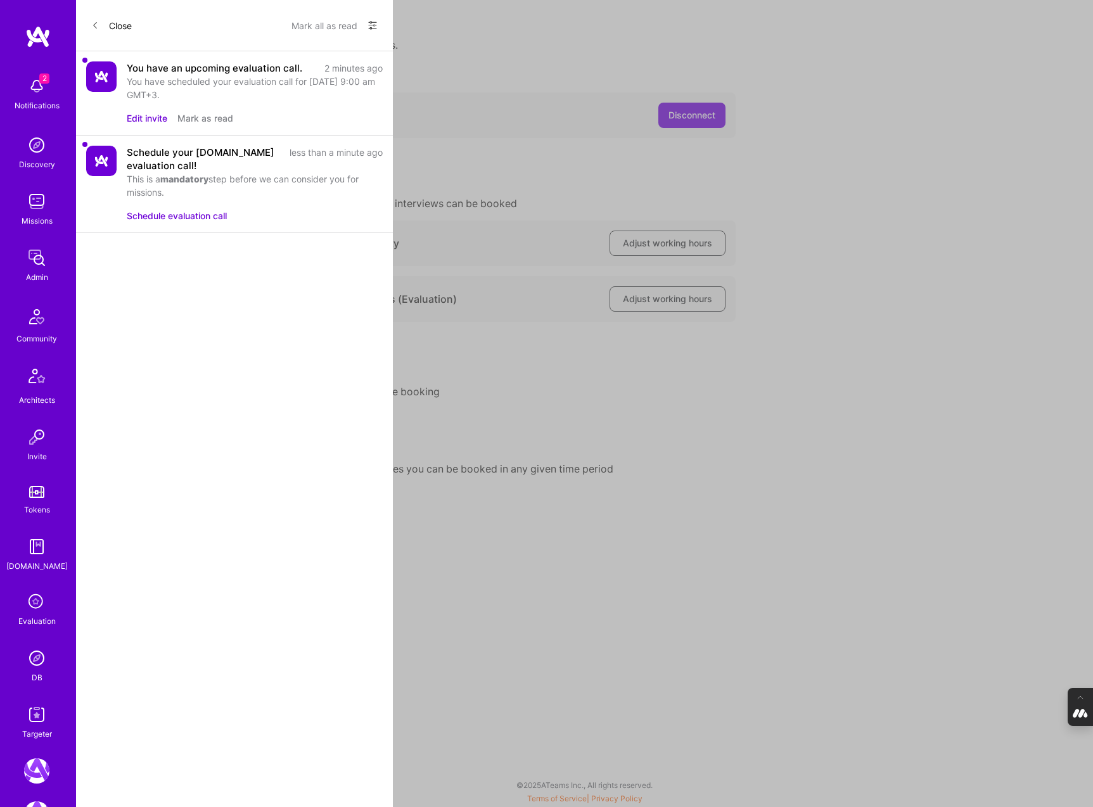
click at [158, 118] on button "Edit invite" at bounding box center [147, 118] width 41 height 13
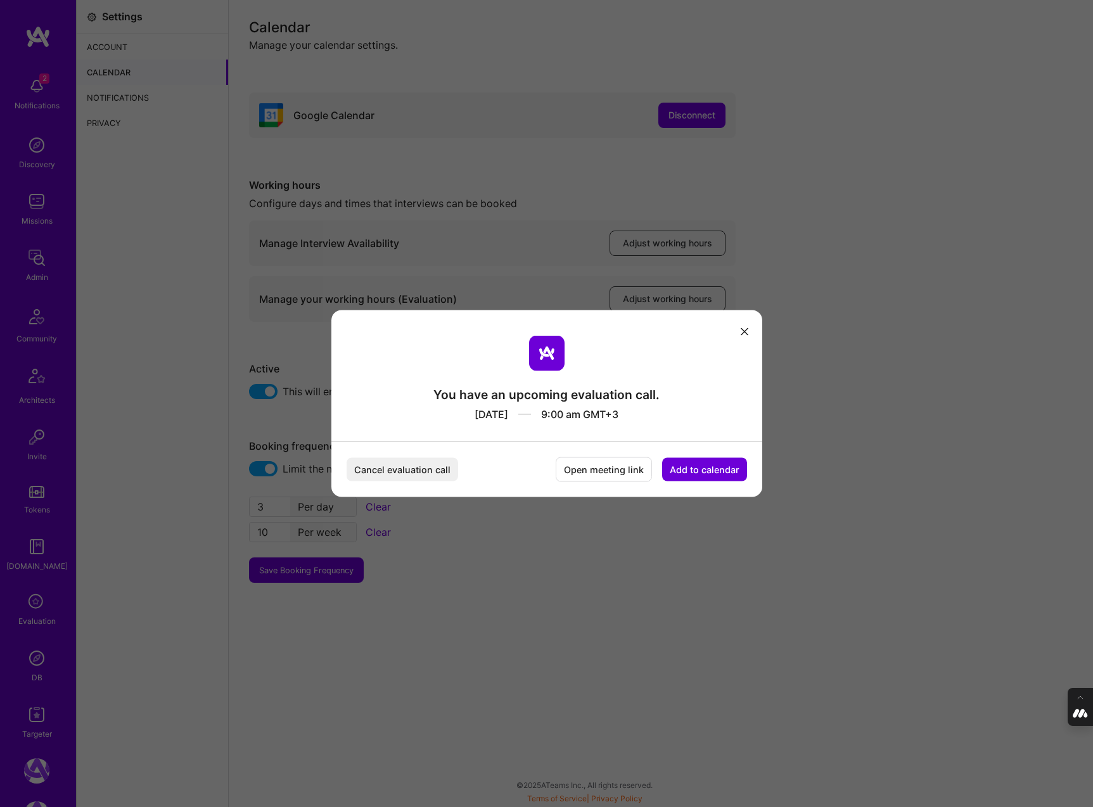
click at [604, 468] on button "Open meeting link" at bounding box center [604, 469] width 96 height 25
click at [748, 327] on button "modal" at bounding box center [744, 331] width 15 height 21
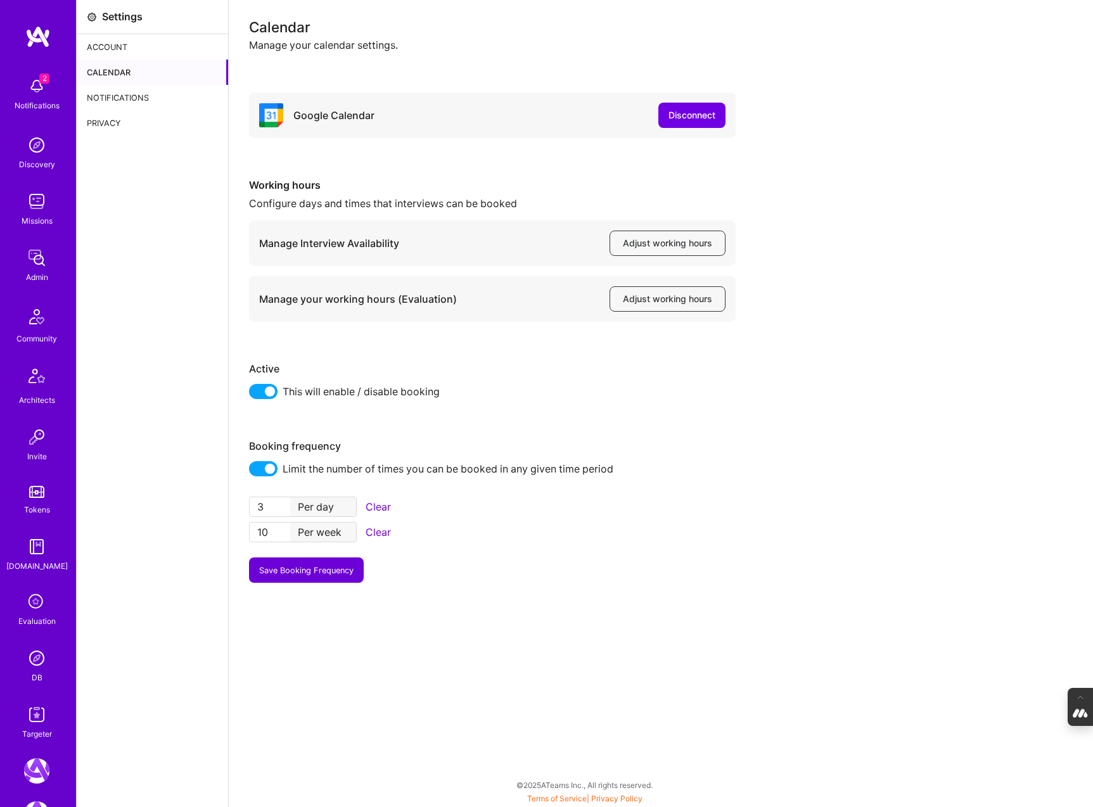
scroll to position [217, 0]
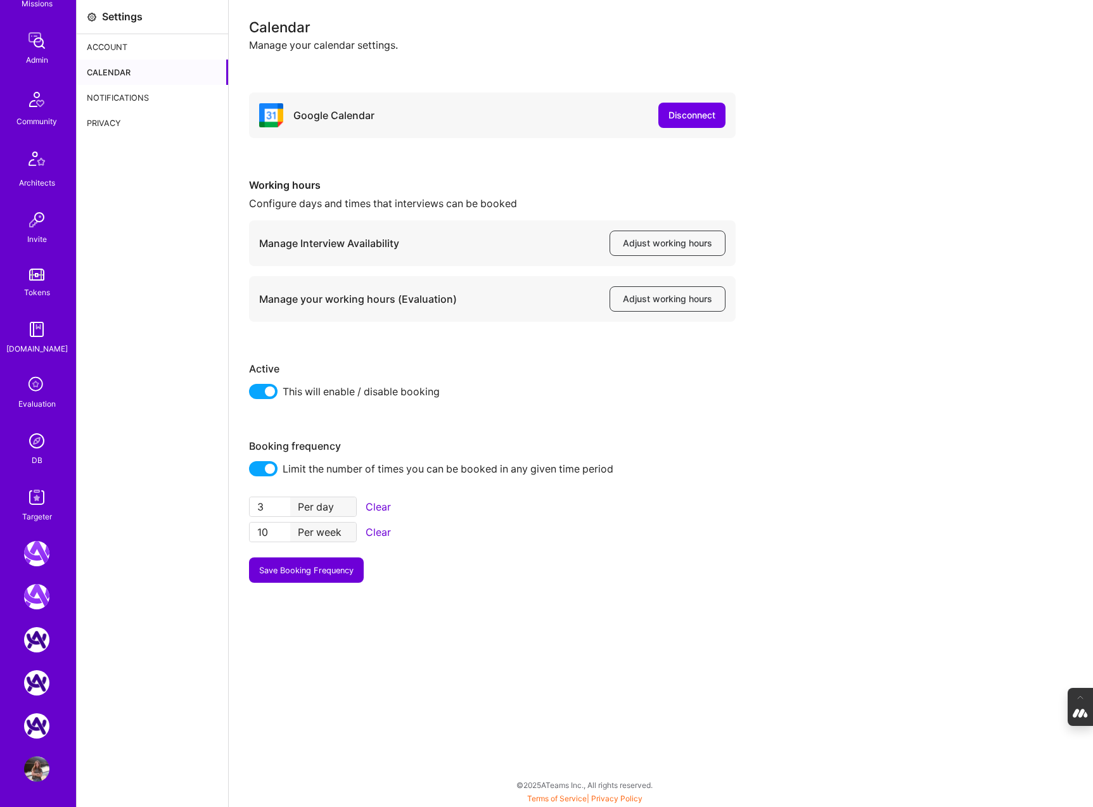
click at [34, 377] on icon at bounding box center [37, 385] width 24 height 24
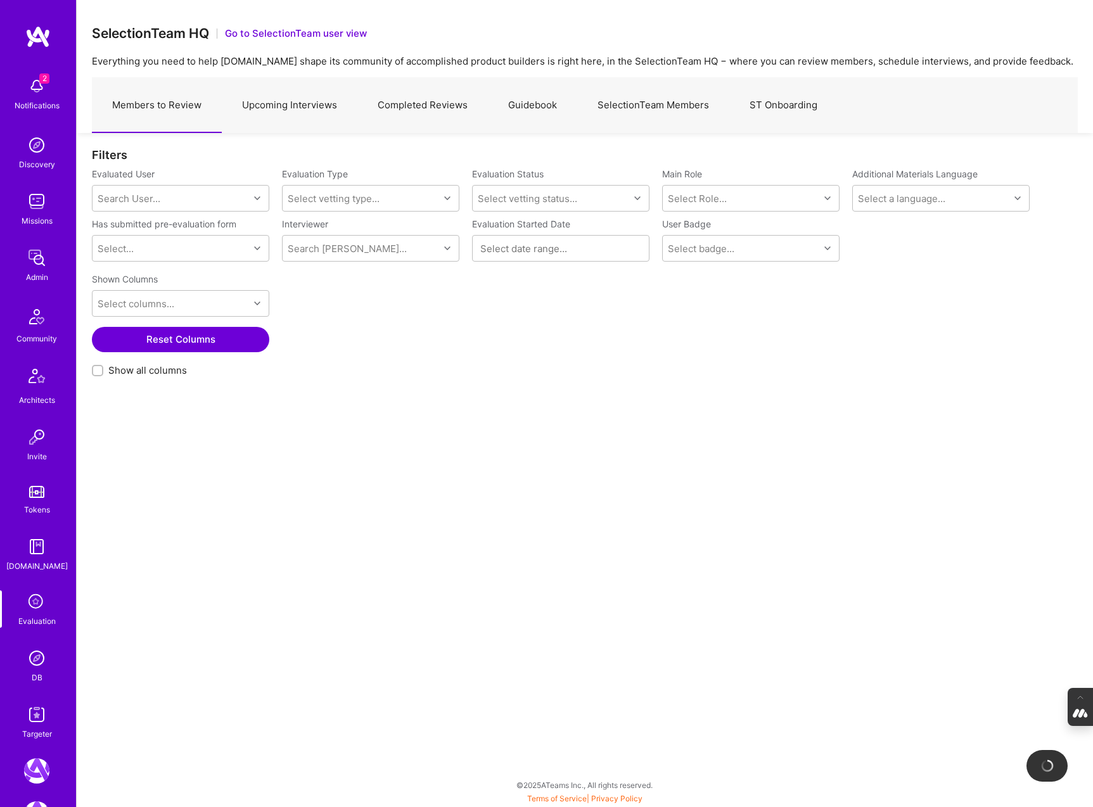
click at [295, 98] on link "Upcoming Interviews" at bounding box center [290, 105] width 136 height 55
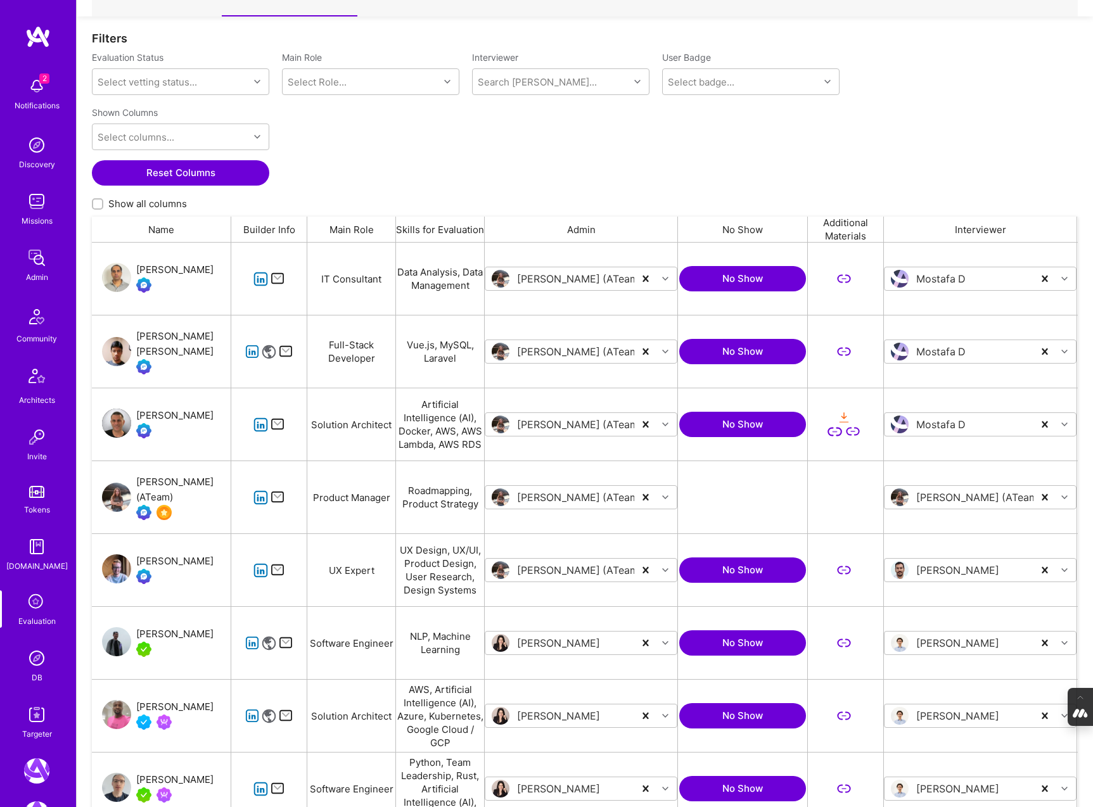
click at [99, 204] on input "Show all columns" at bounding box center [98, 204] width 9 height 9
checkbox input "true"
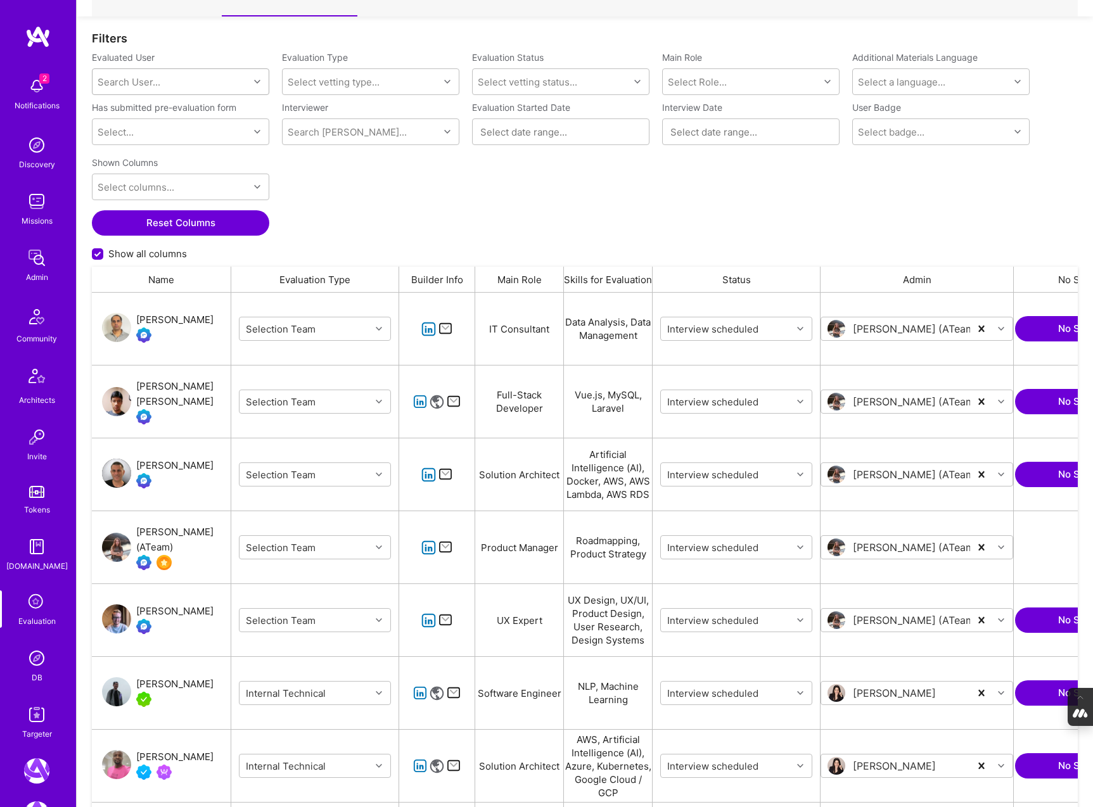
click at [144, 85] on div "Search User..." at bounding box center [129, 81] width 63 height 13
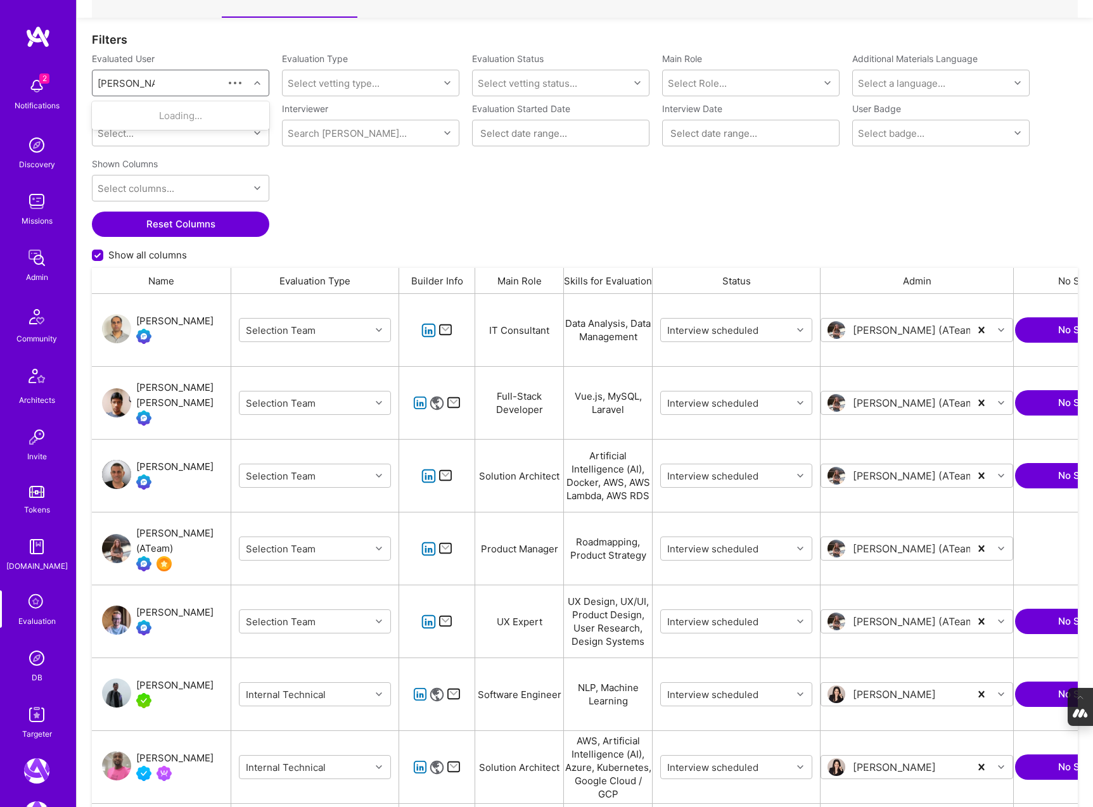
type input "tanya@a.team"
click at [172, 116] on div "Tanya Holovashkina (ATeam)" at bounding box center [196, 115] width 129 height 13
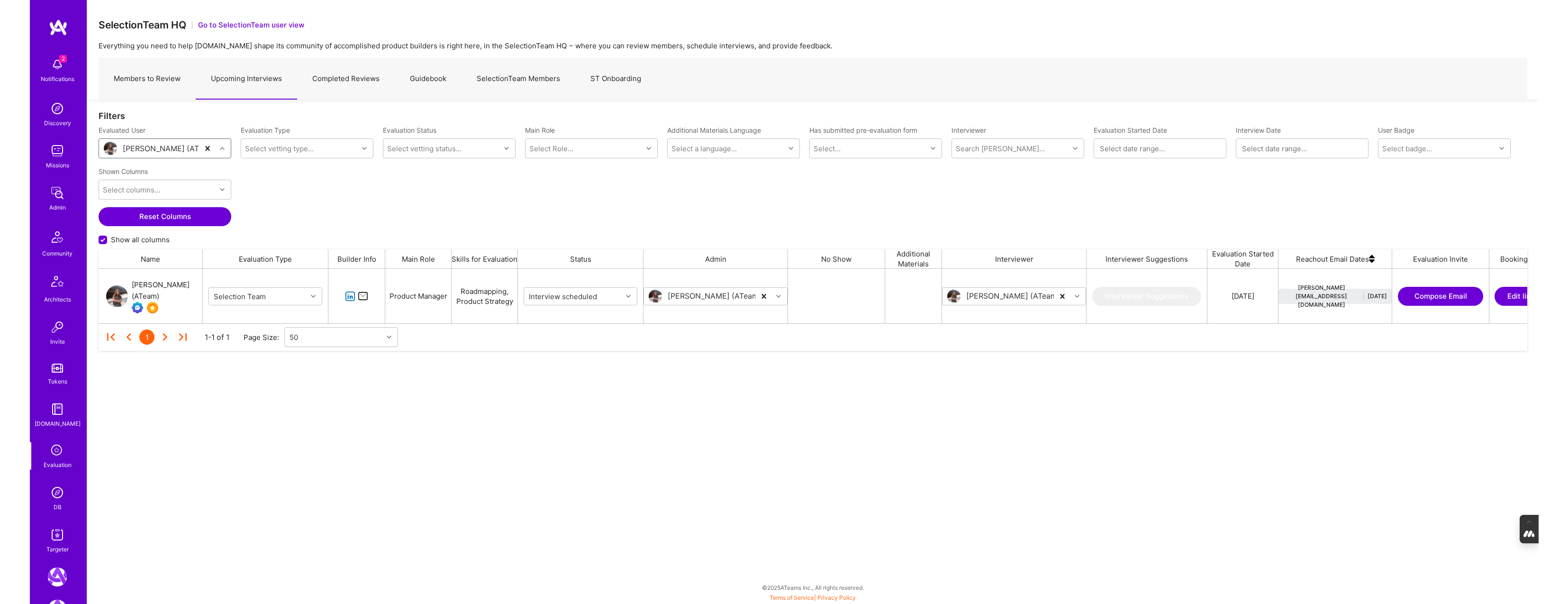
scroll to position [55, 1488]
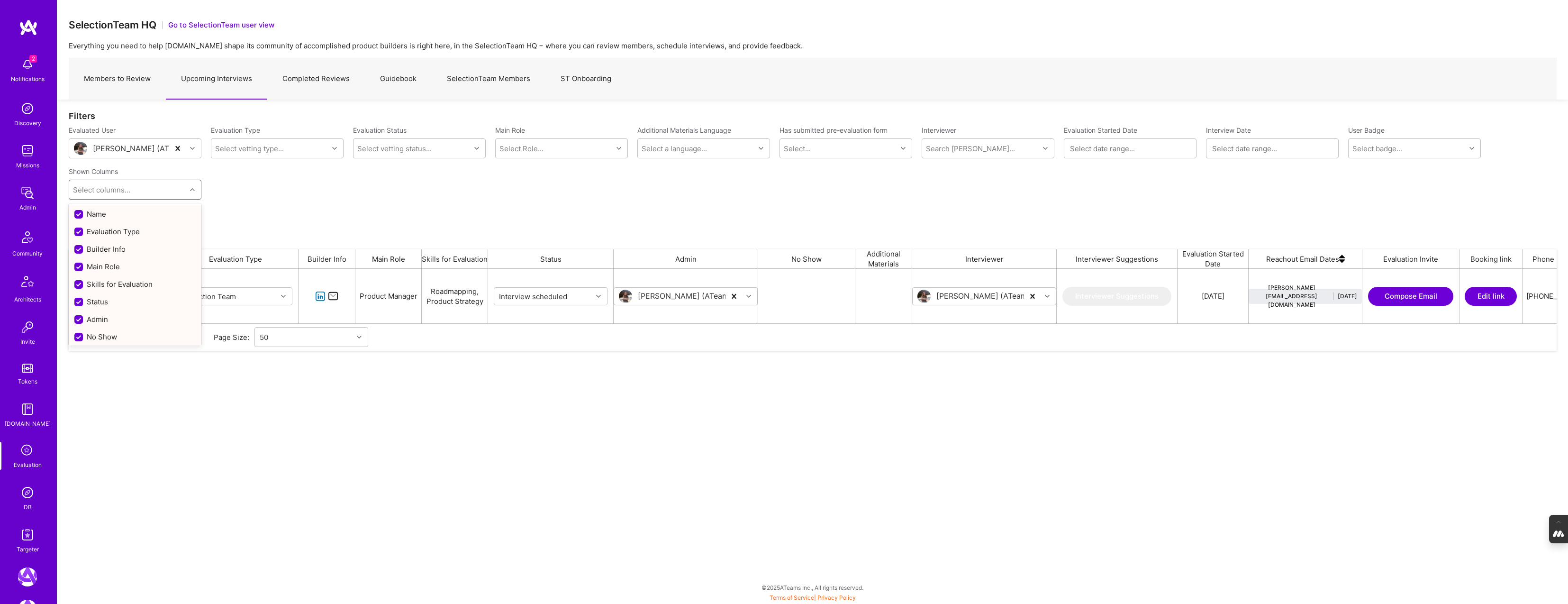
click at [165, 186] on div "Select columns..." at bounding box center [127, 189] width 117 height 19
click at [613, 216] on div "Shown Columns option Builder Info focused, 3 of 22. 22 results available. Use U…" at bounding box center [812, 206] width 1488 height 86
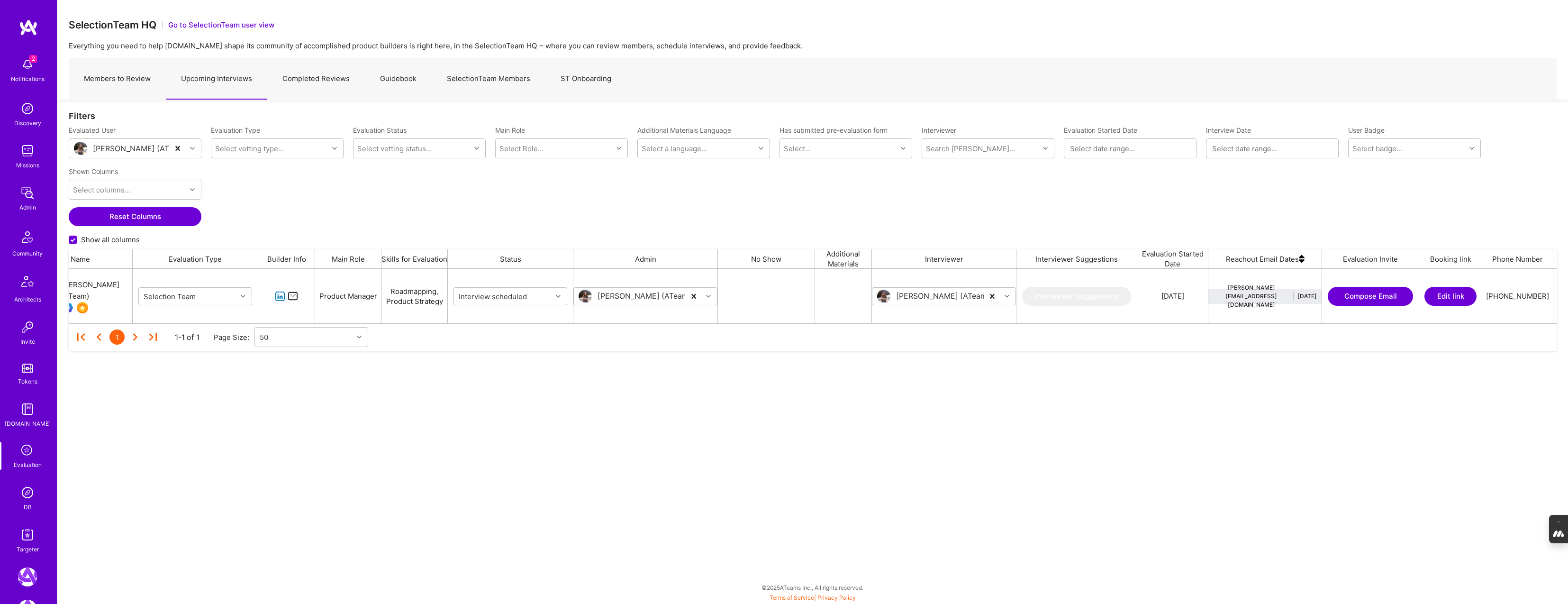
scroll to position [0, 0]
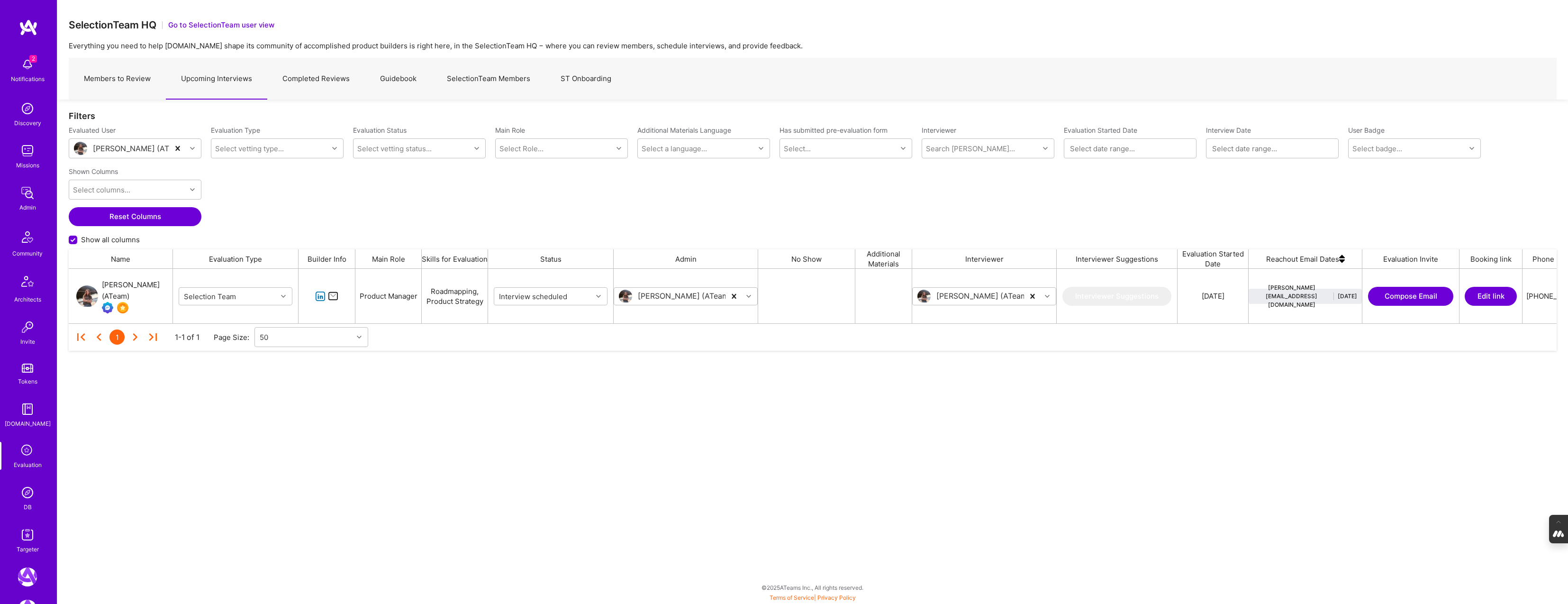
click at [117, 285] on div "Tanya Holovashkina (ATeam)" at bounding box center [137, 290] width 70 height 22
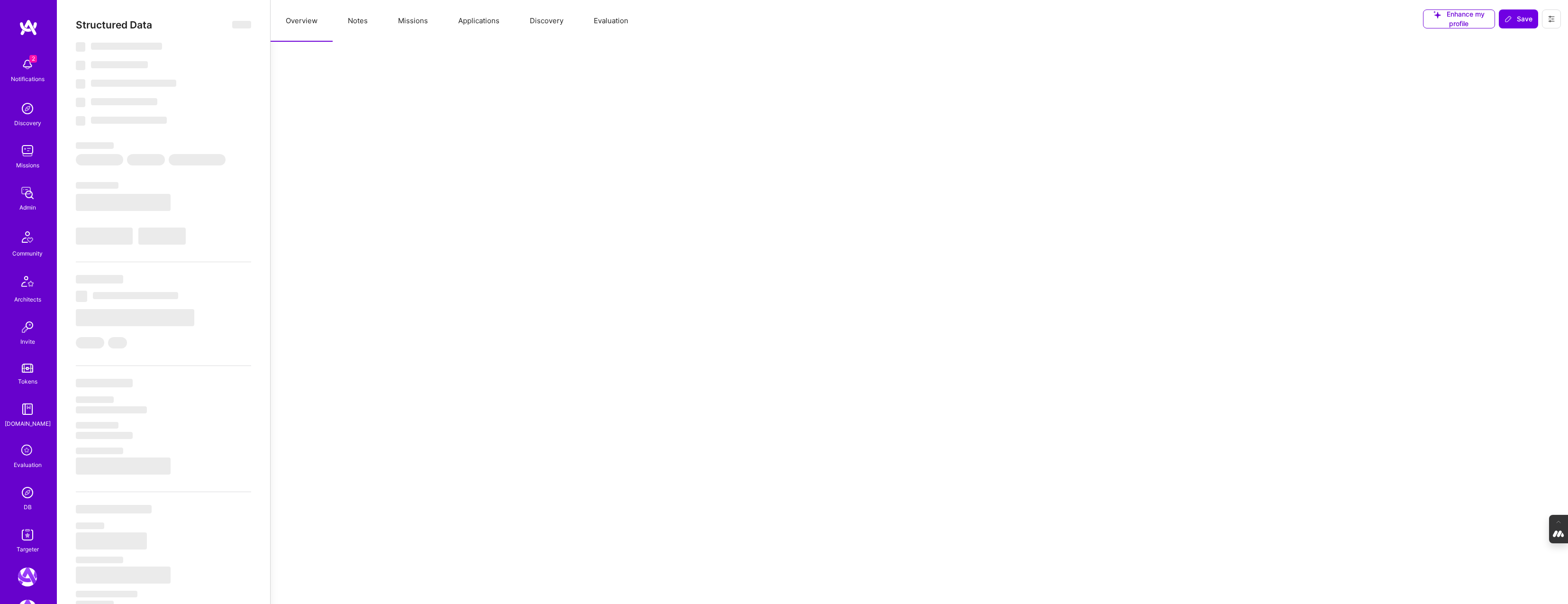
click at [607, 20] on button "Evaluation" at bounding box center [611, 21] width 65 height 42
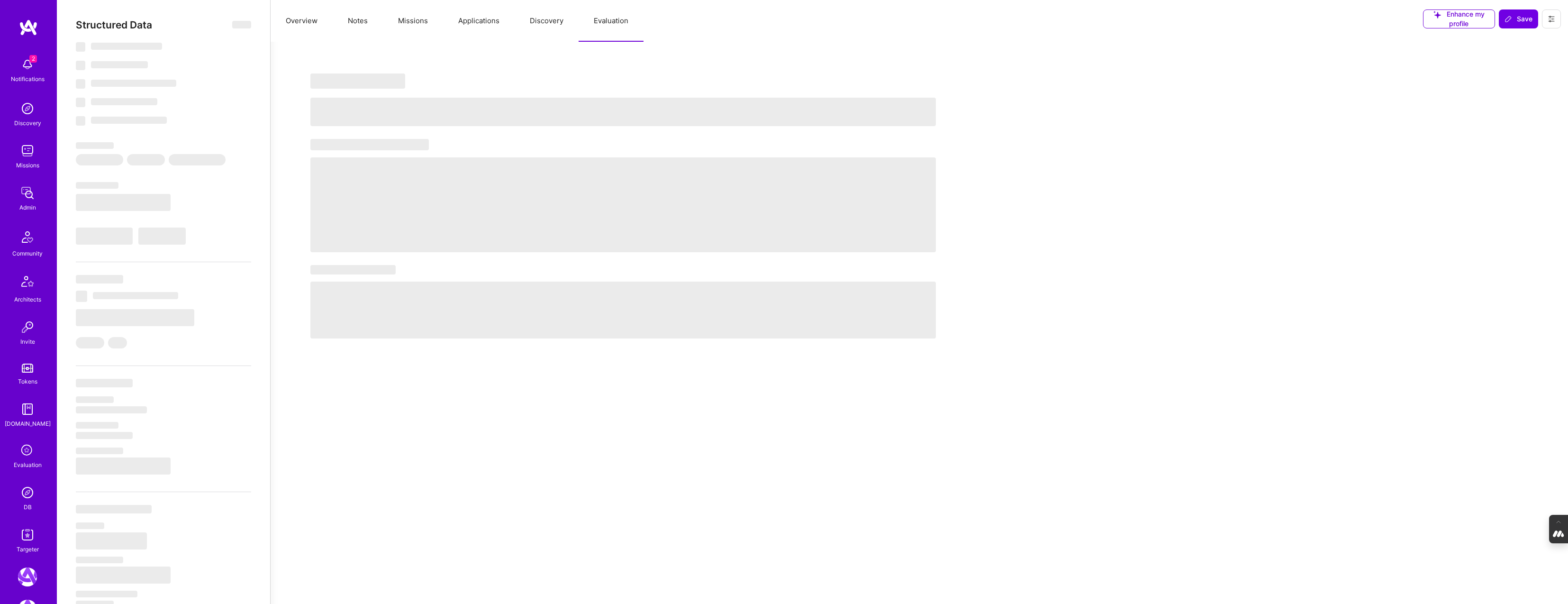
select select "Not Available"
select select "1 Month"
select select "Verified"
select select "UA"
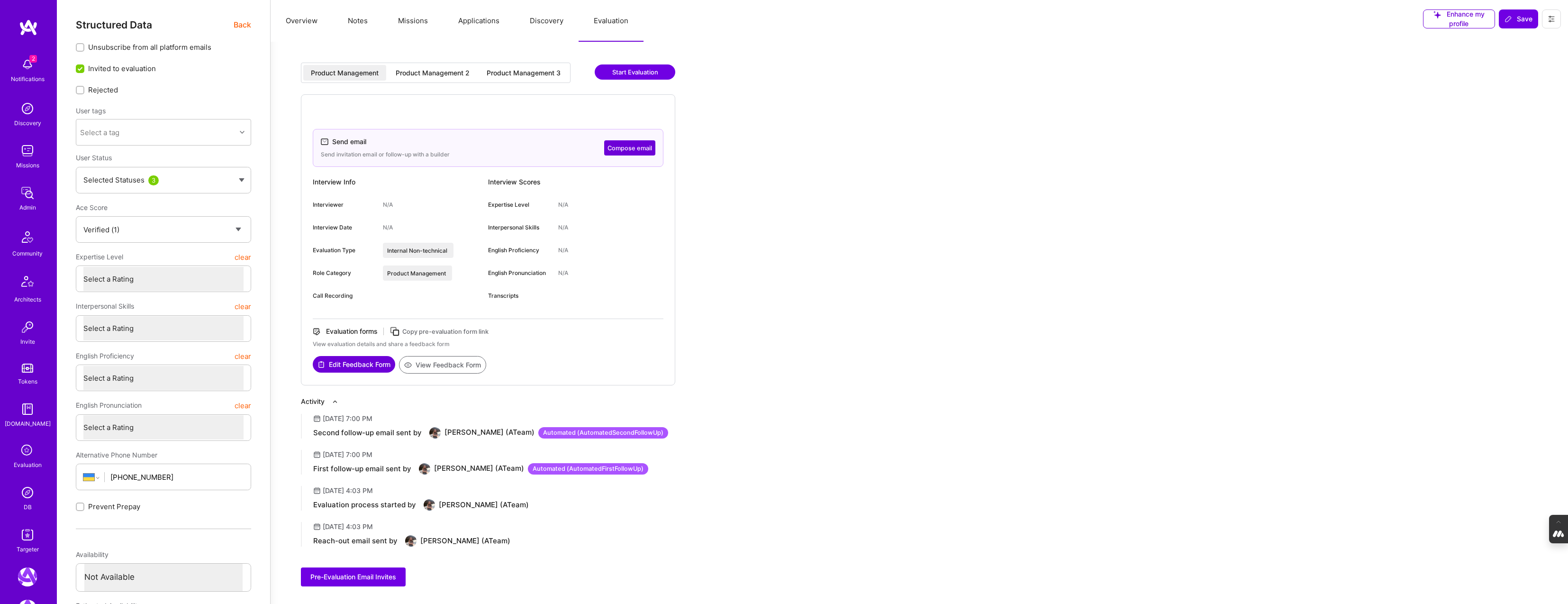
click at [447, 71] on div "Product Management 2" at bounding box center [432, 73] width 74 height 10
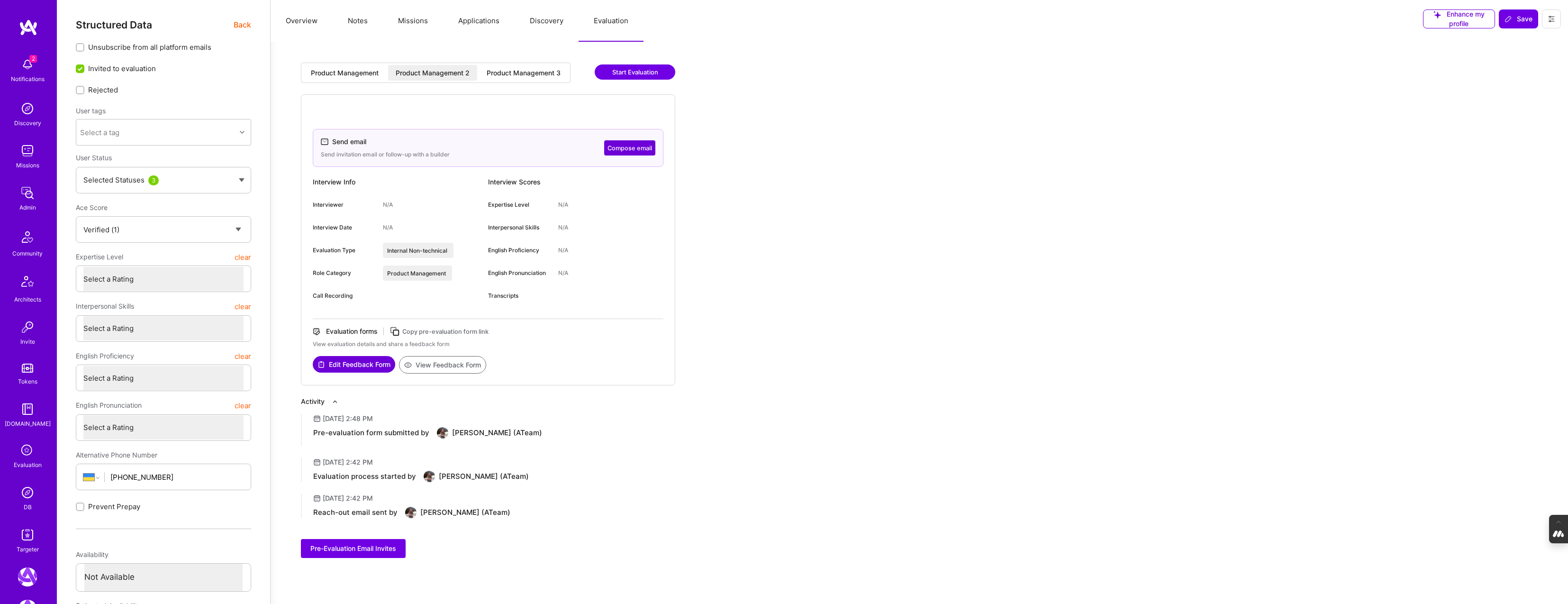
click at [531, 61] on div "Product Management Product Management 2 Product Management 3 Start Evaluation S…" at bounding box center [623, 310] width 682 height 514
click at [531, 68] on div "Product Management 3" at bounding box center [524, 73] width 74 height 10
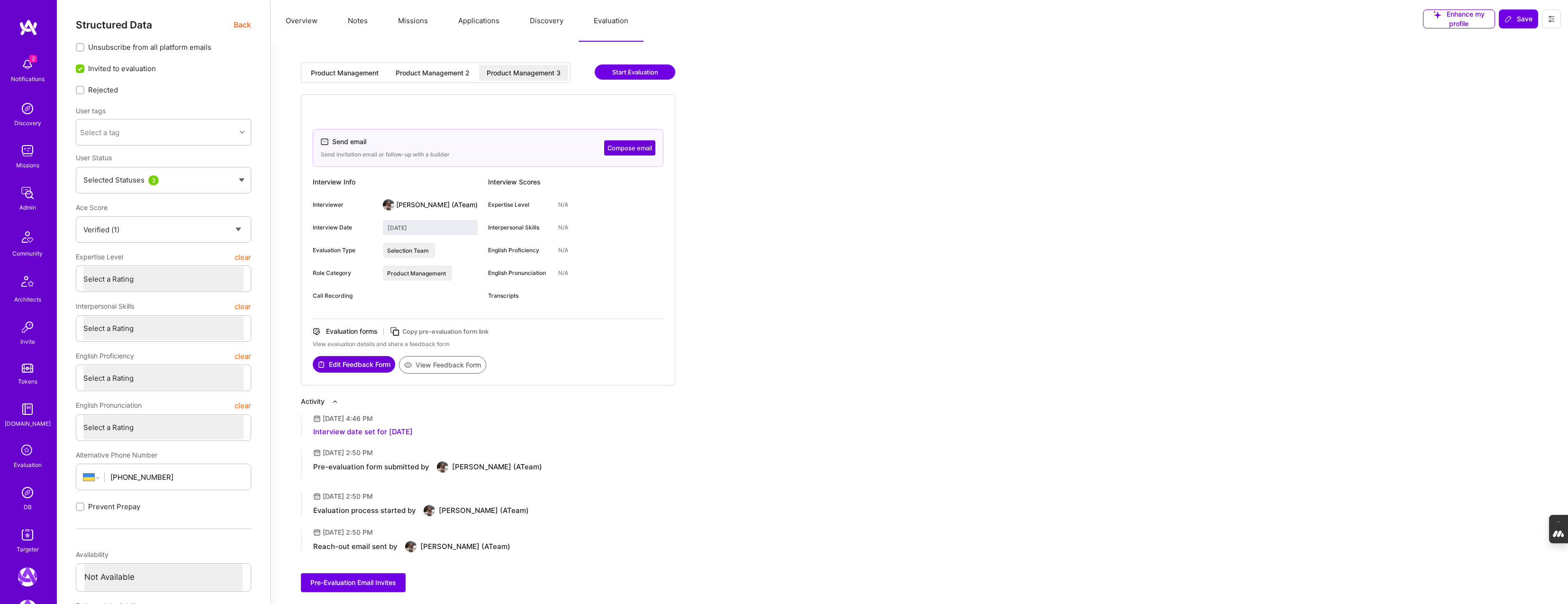
click at [612, 144] on button "Compose email" at bounding box center [630, 148] width 51 height 15
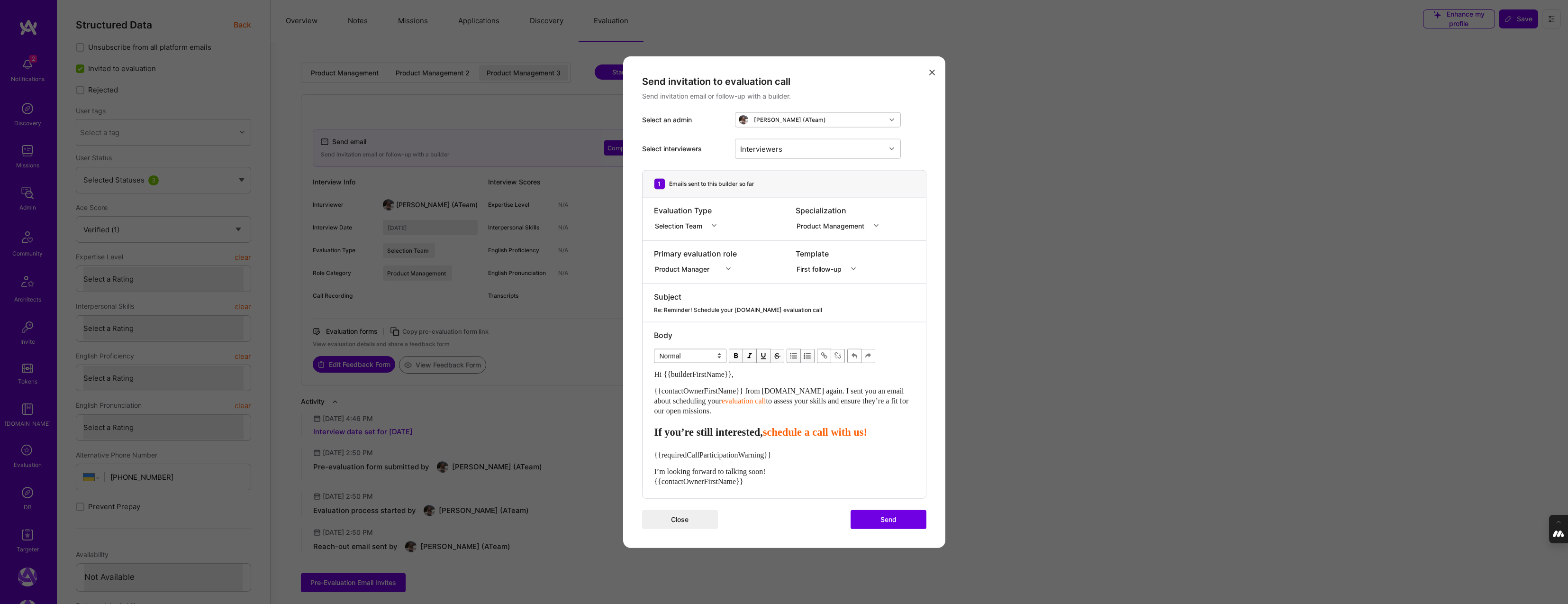
click at [931, 72] on icon "modal" at bounding box center [932, 72] width 6 height 6
